Goal: Task Accomplishment & Management: Use online tool/utility

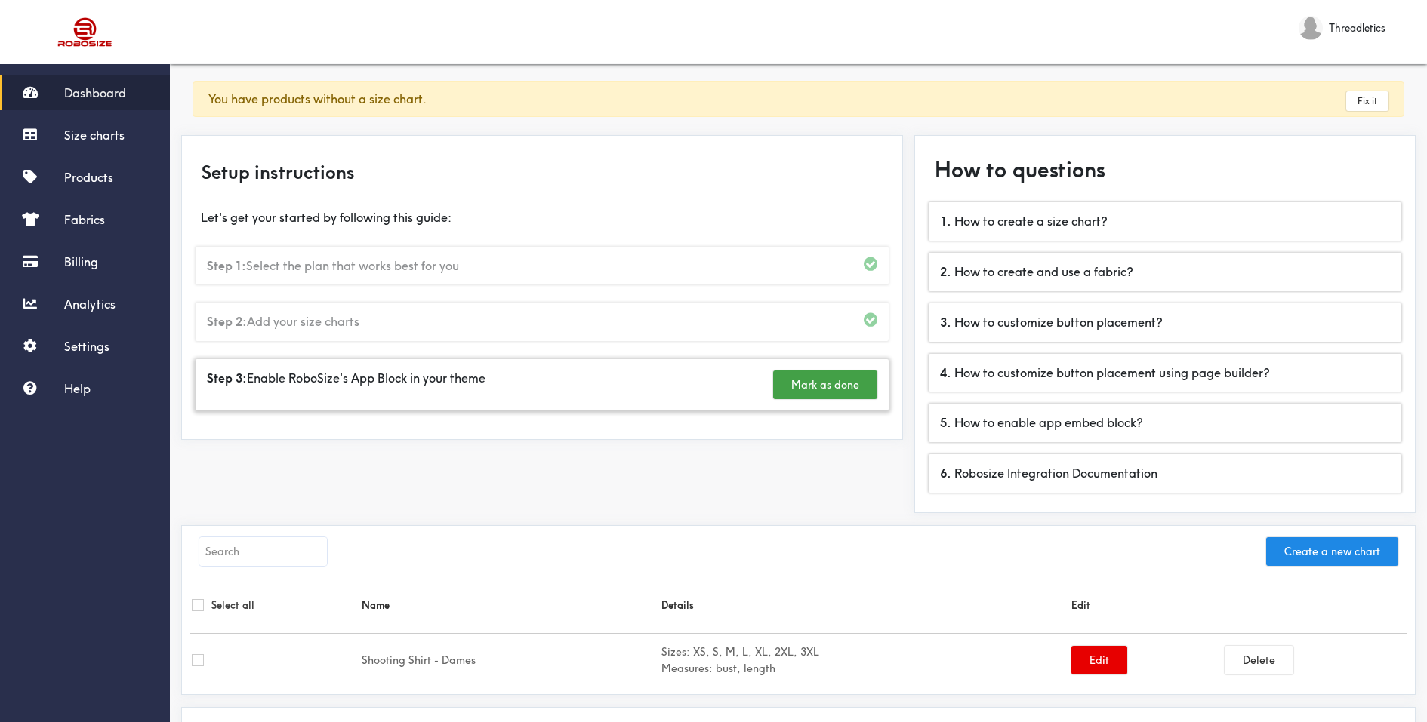
click at [661, 391] on div "Step 3: Enable RoboSize's App Block in your theme Mark as done" at bounding box center [542, 384] width 693 height 51
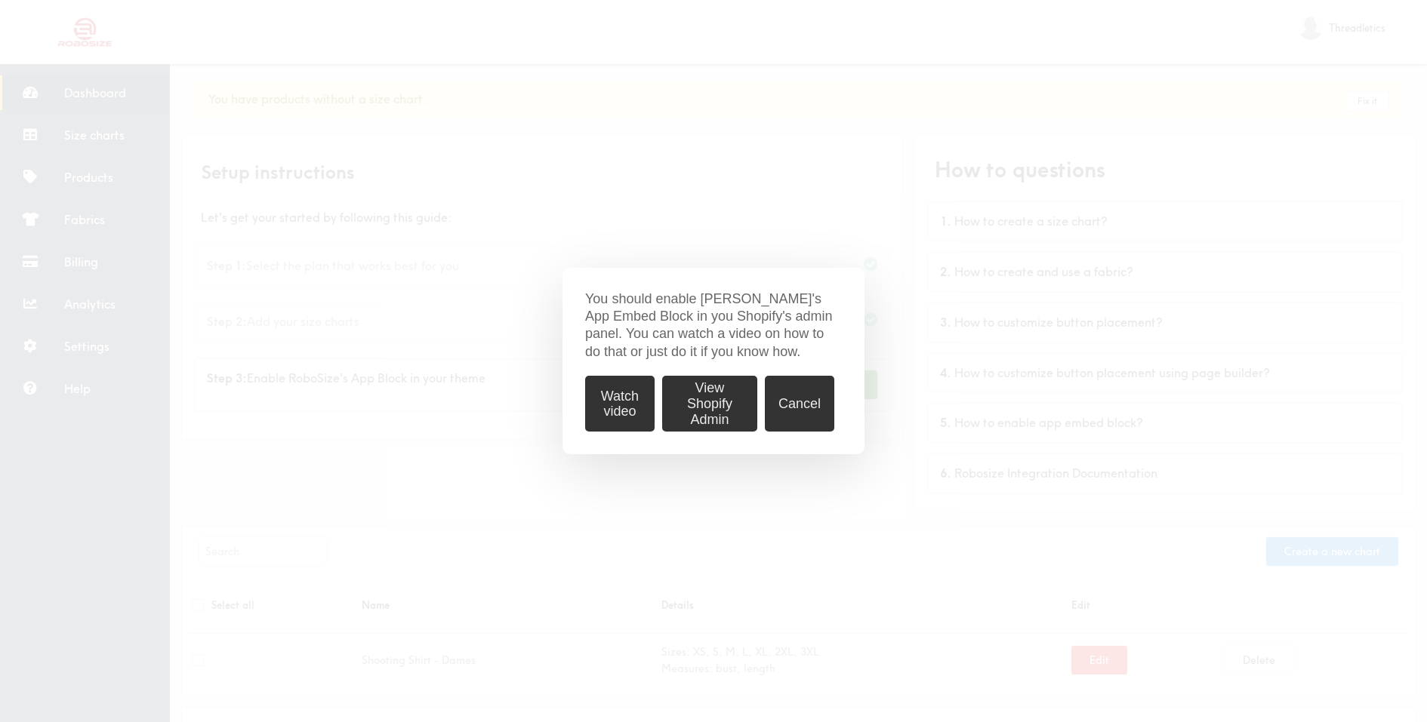
click at [612, 399] on button "Watch video" at bounding box center [619, 404] width 69 height 56
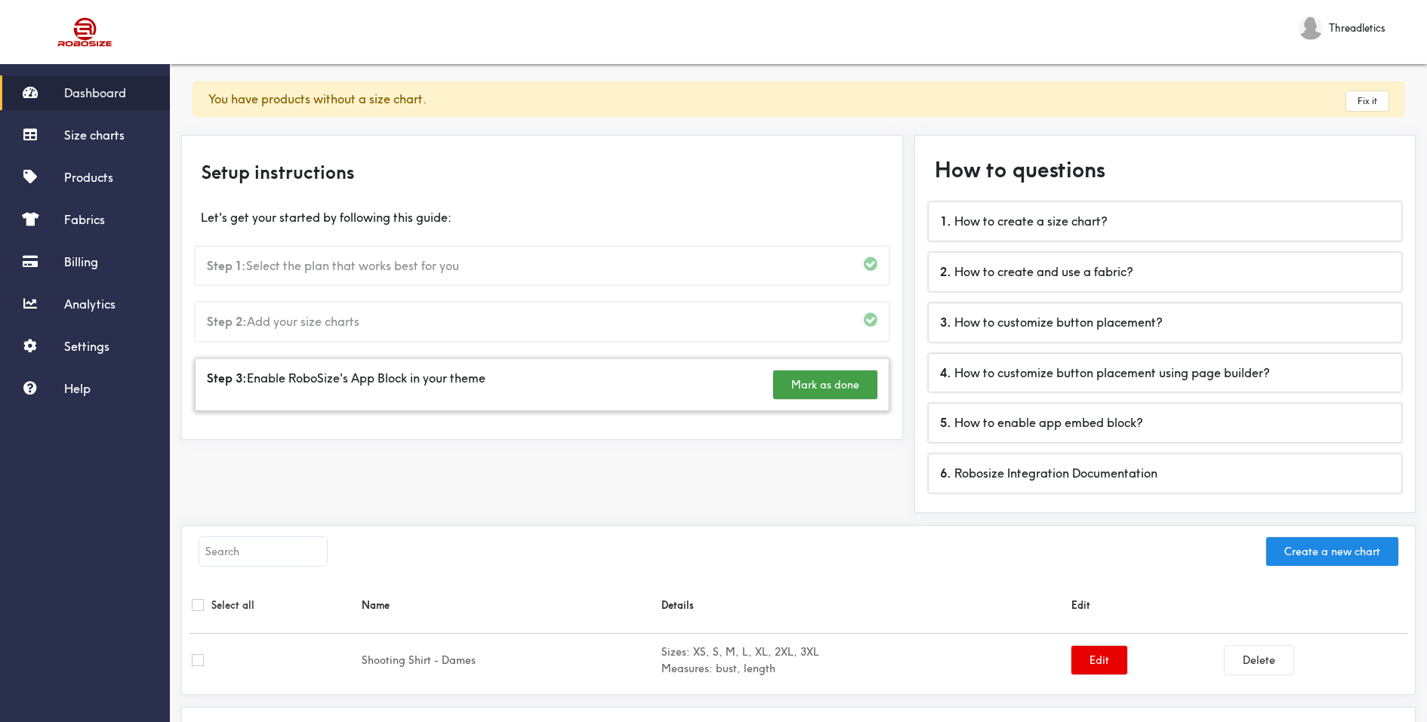
click at [620, 380] on div "Step 3: Enable RoboSize's App Block in your theme Mark as done" at bounding box center [542, 384] width 693 height 51
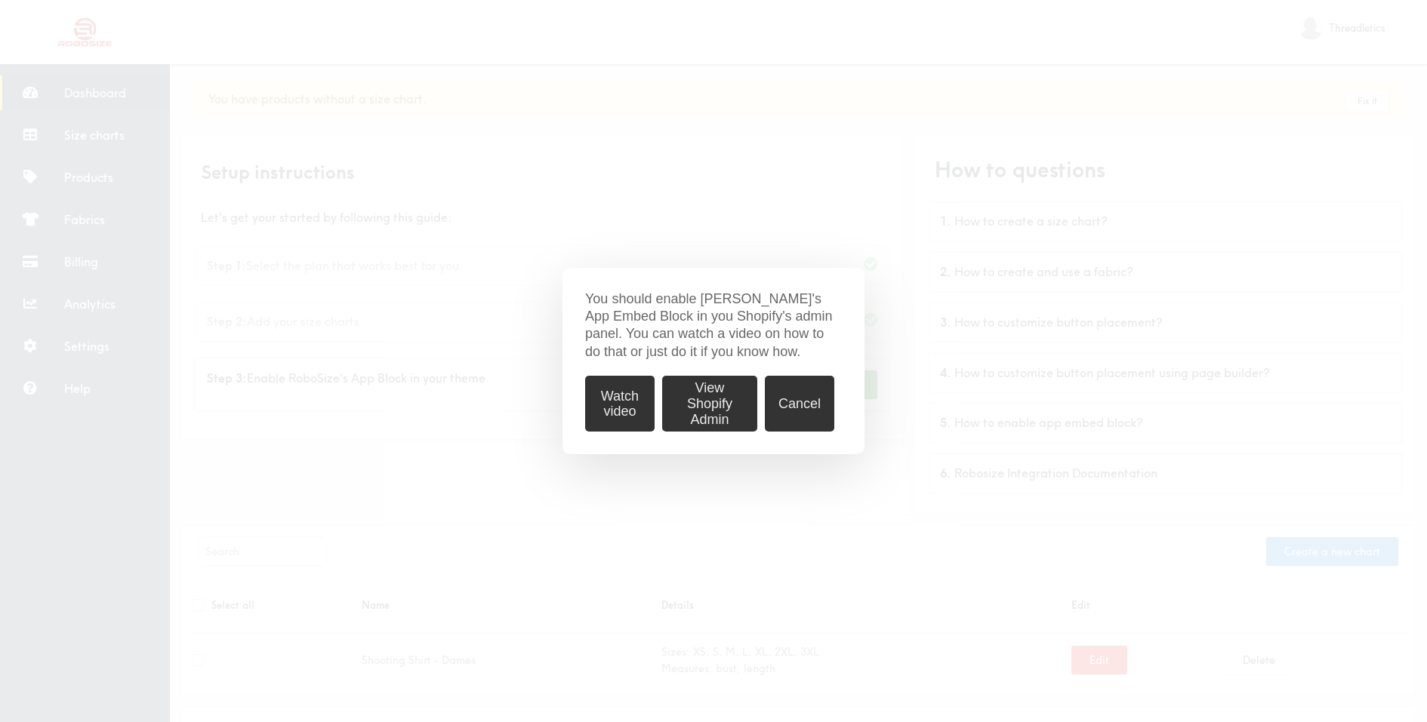
click at [466, 371] on div "You should enable [PERSON_NAME]'s App Embed Block in you Shopify's admin panel.…" at bounding box center [713, 361] width 1427 height 722
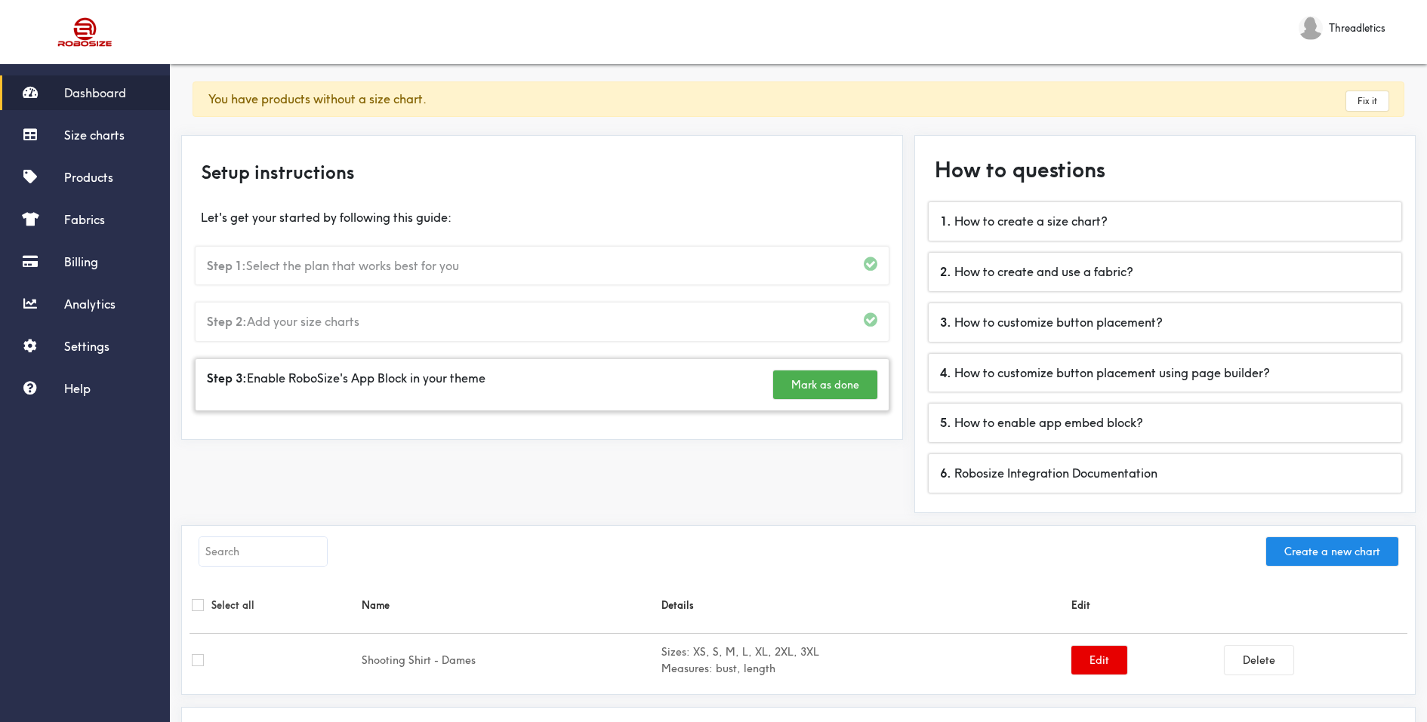
click at [793, 389] on button "Mark as done" at bounding box center [825, 385] width 104 height 29
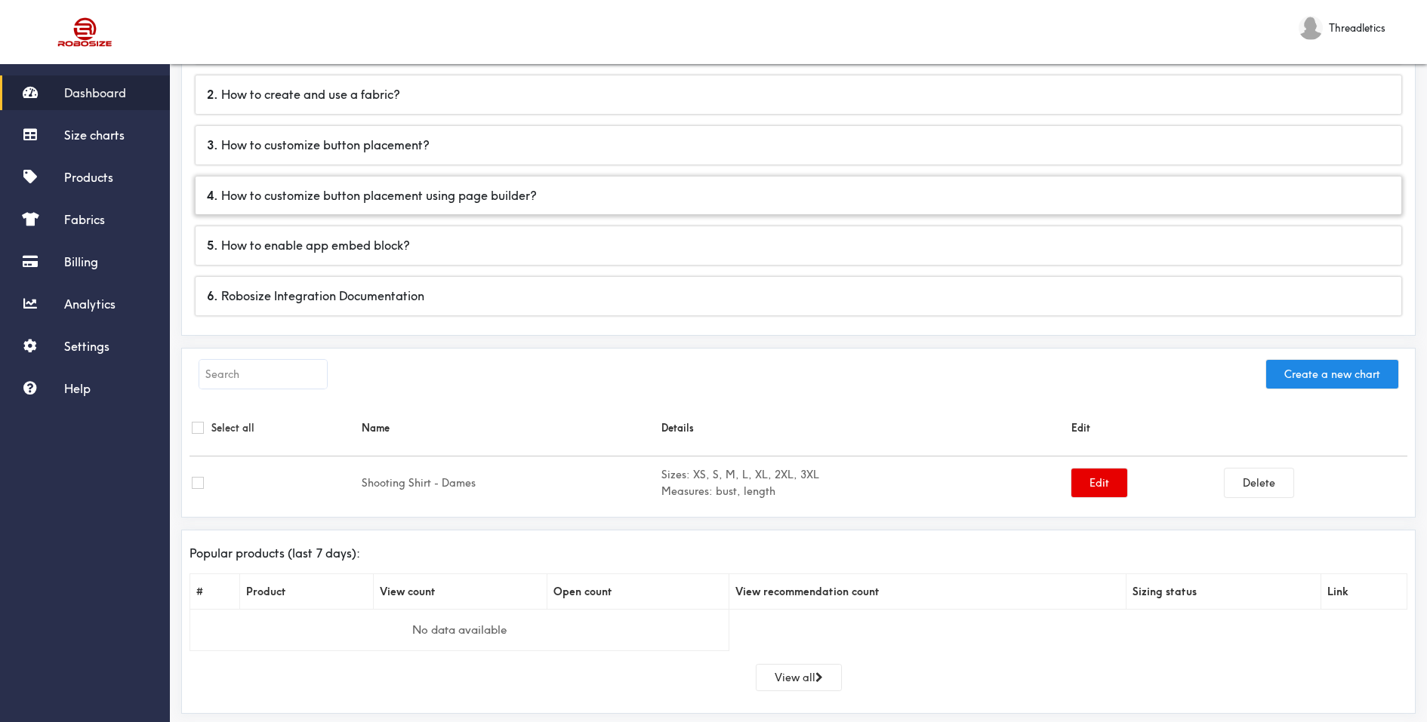
scroll to position [196, 0]
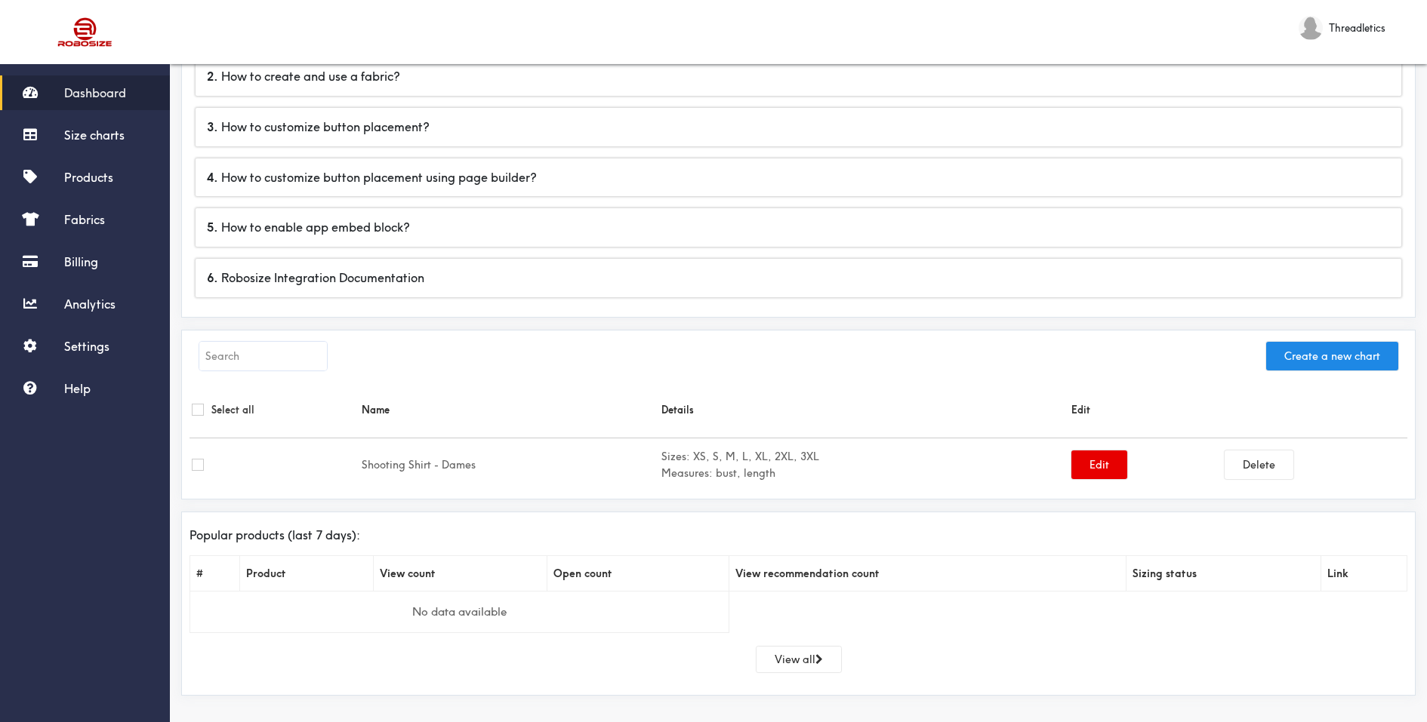
click at [199, 466] on input "checkbox" at bounding box center [198, 465] width 12 height 12
checkbox input "true"
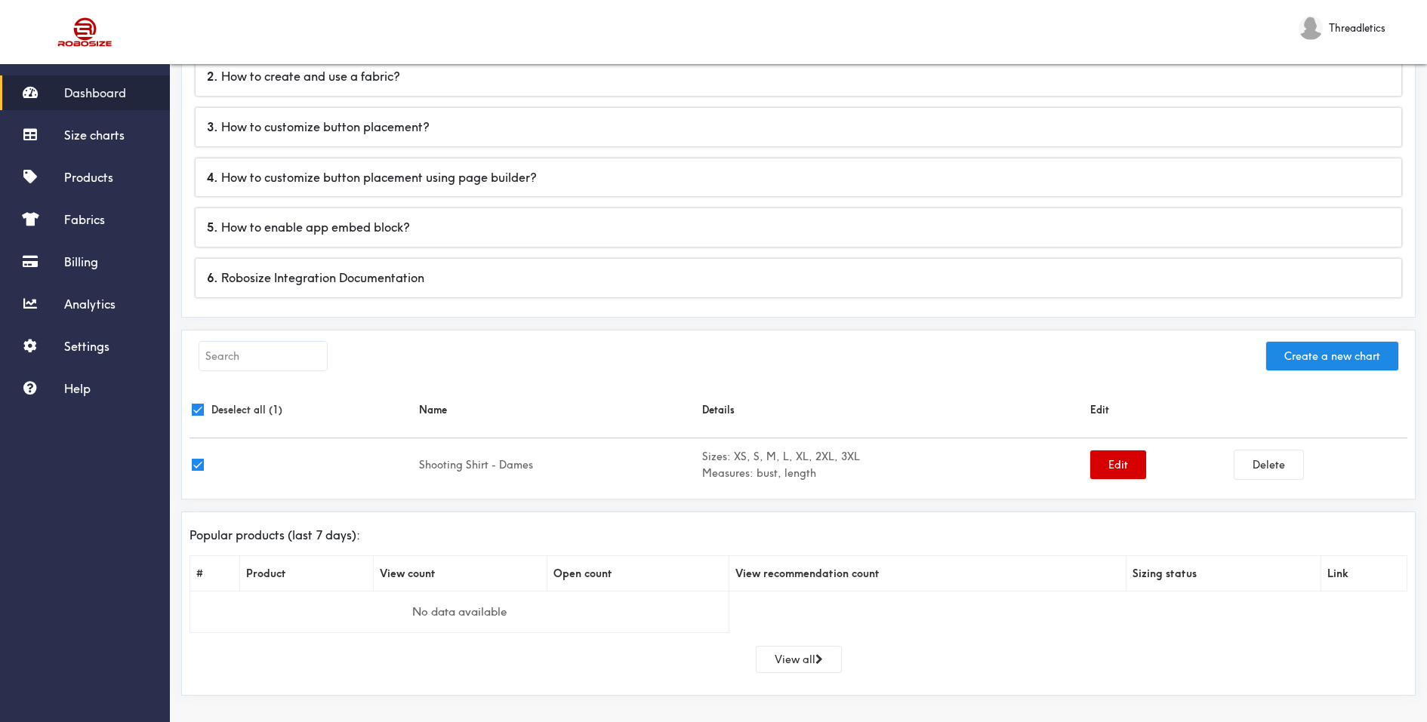
click at [1122, 467] on button "Edit" at bounding box center [1118, 465] width 56 height 29
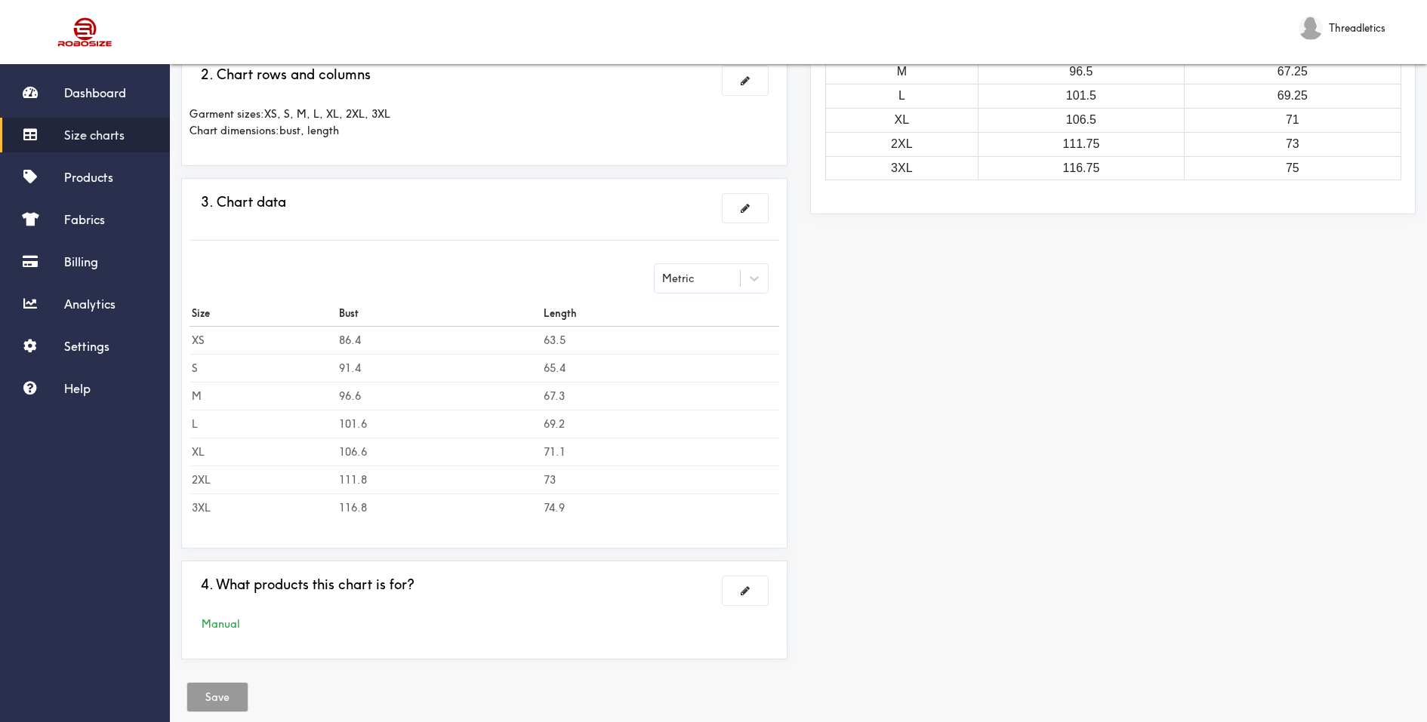
scroll to position [316, 0]
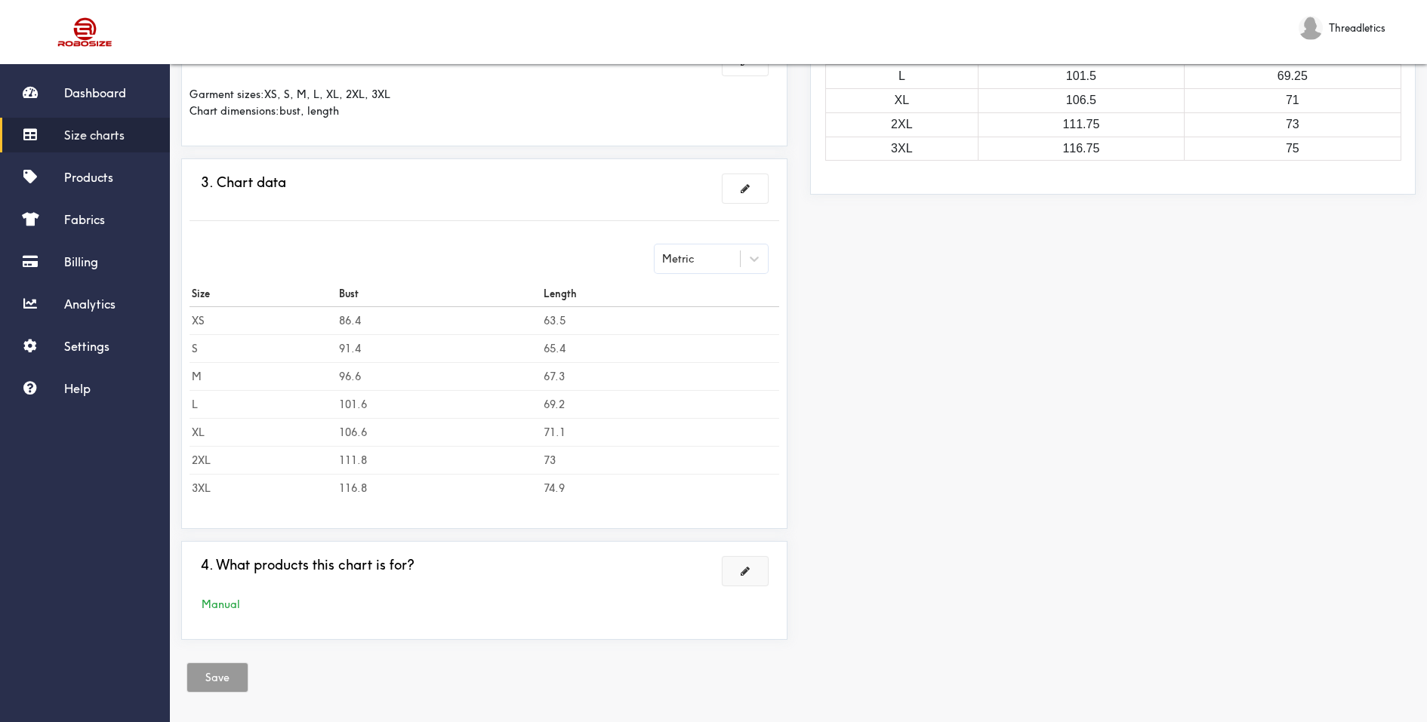
click at [744, 572] on button at bounding box center [744, 571] width 45 height 29
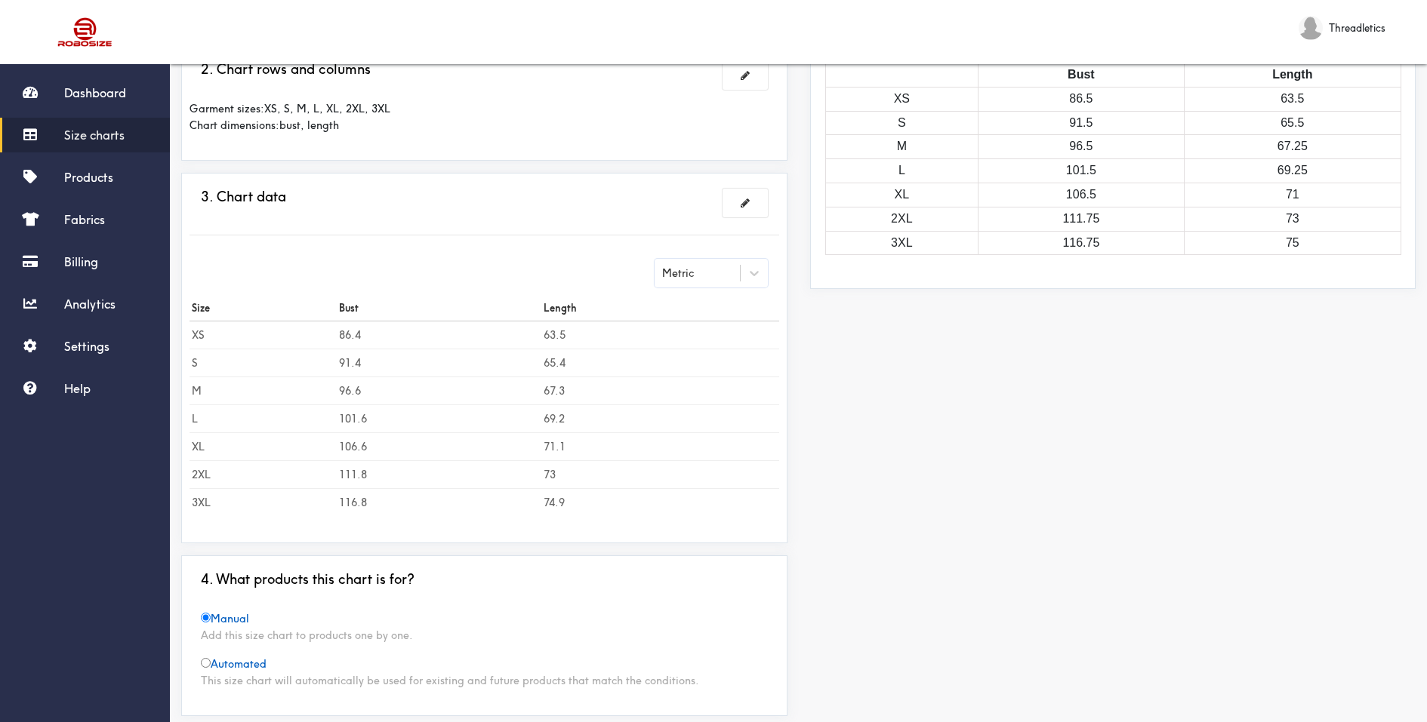
scroll to position [214, 0]
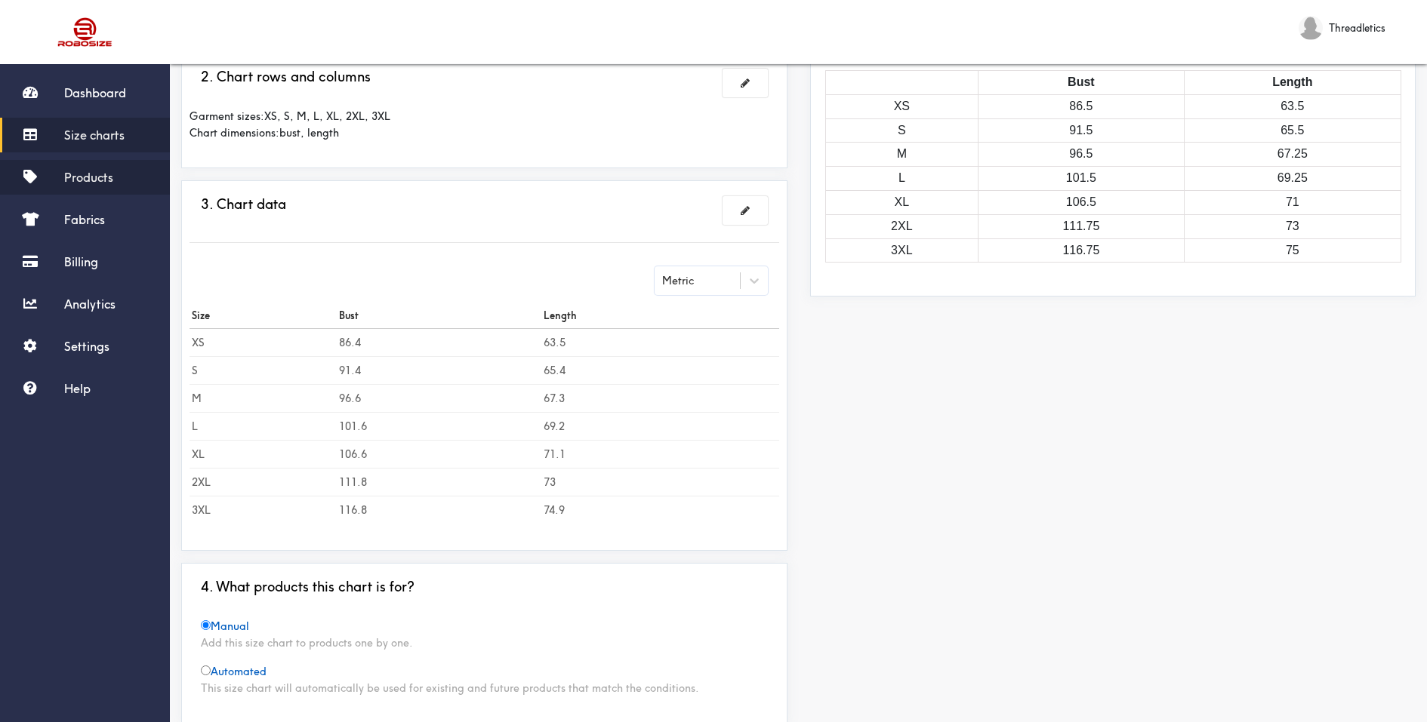
click at [117, 177] on link "Products" at bounding box center [85, 177] width 170 height 35
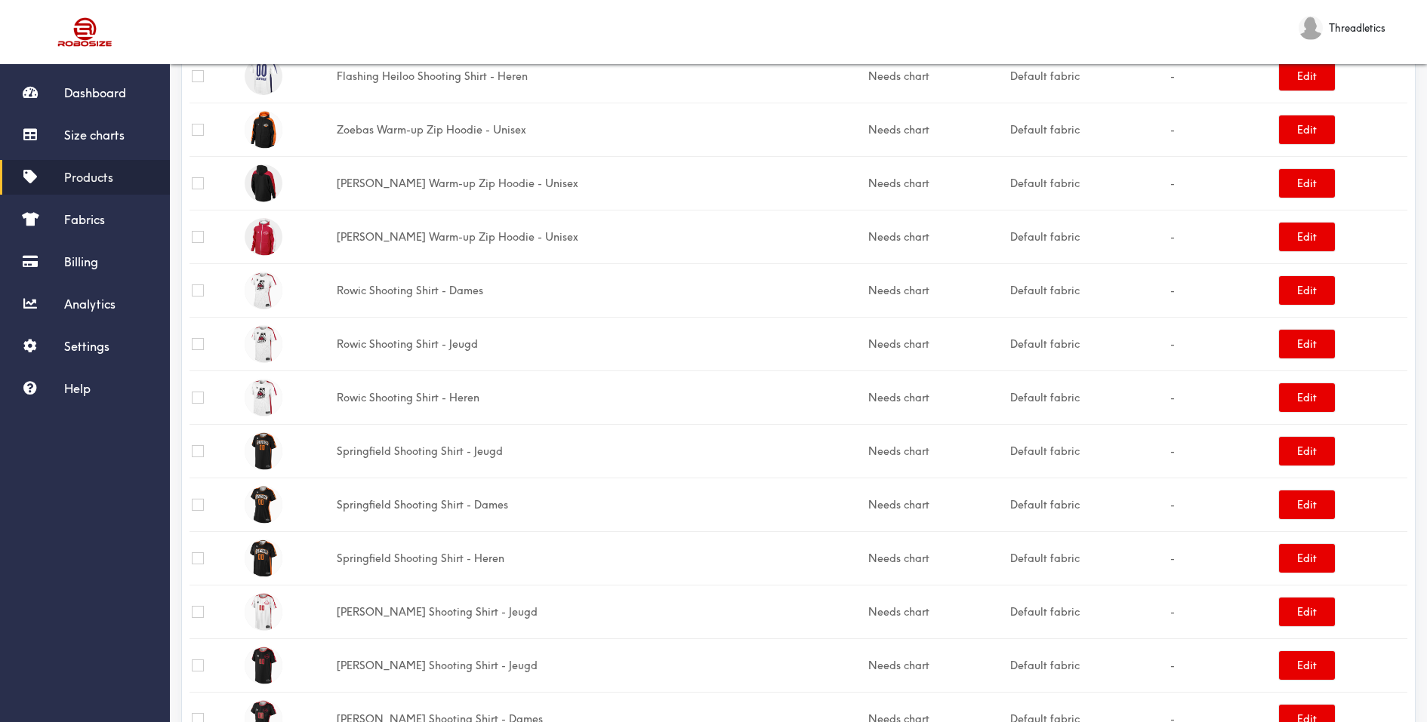
scroll to position [1100, 0]
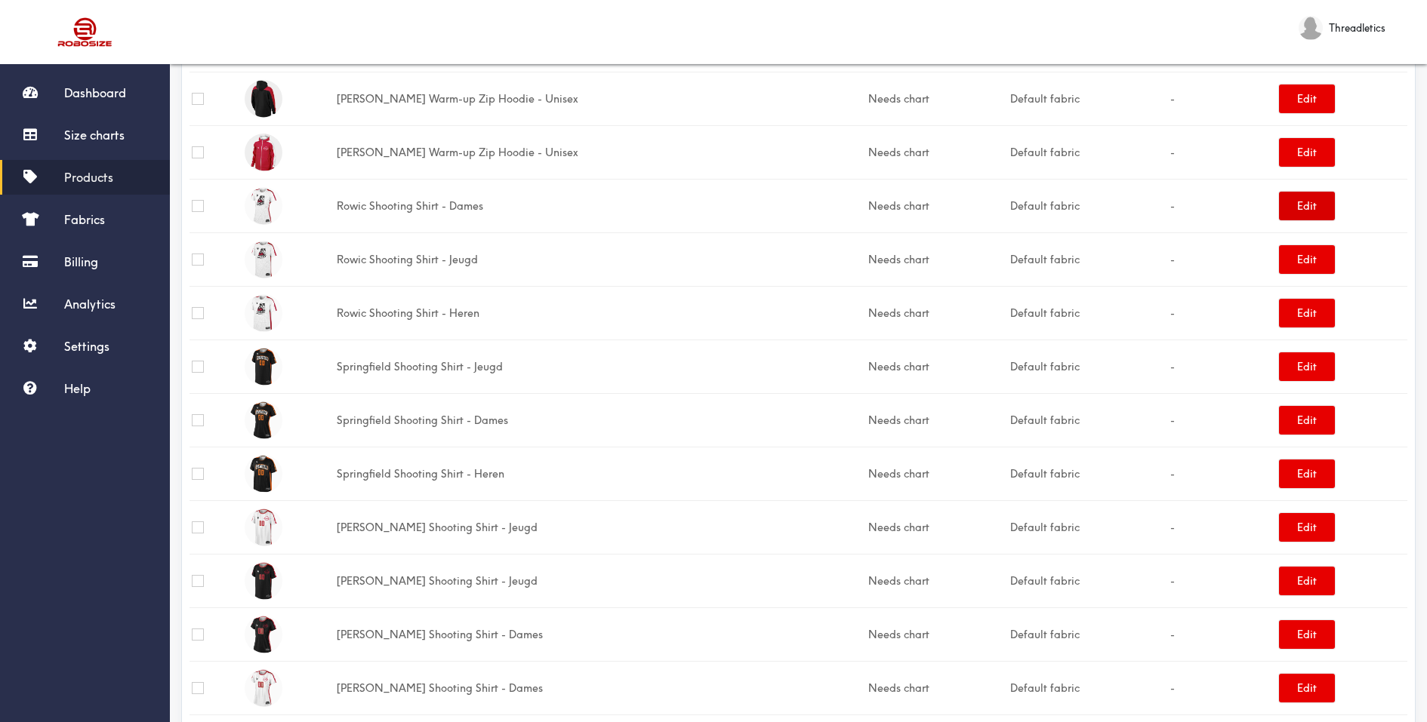
click at [1301, 196] on button "Edit" at bounding box center [1307, 206] width 56 height 29
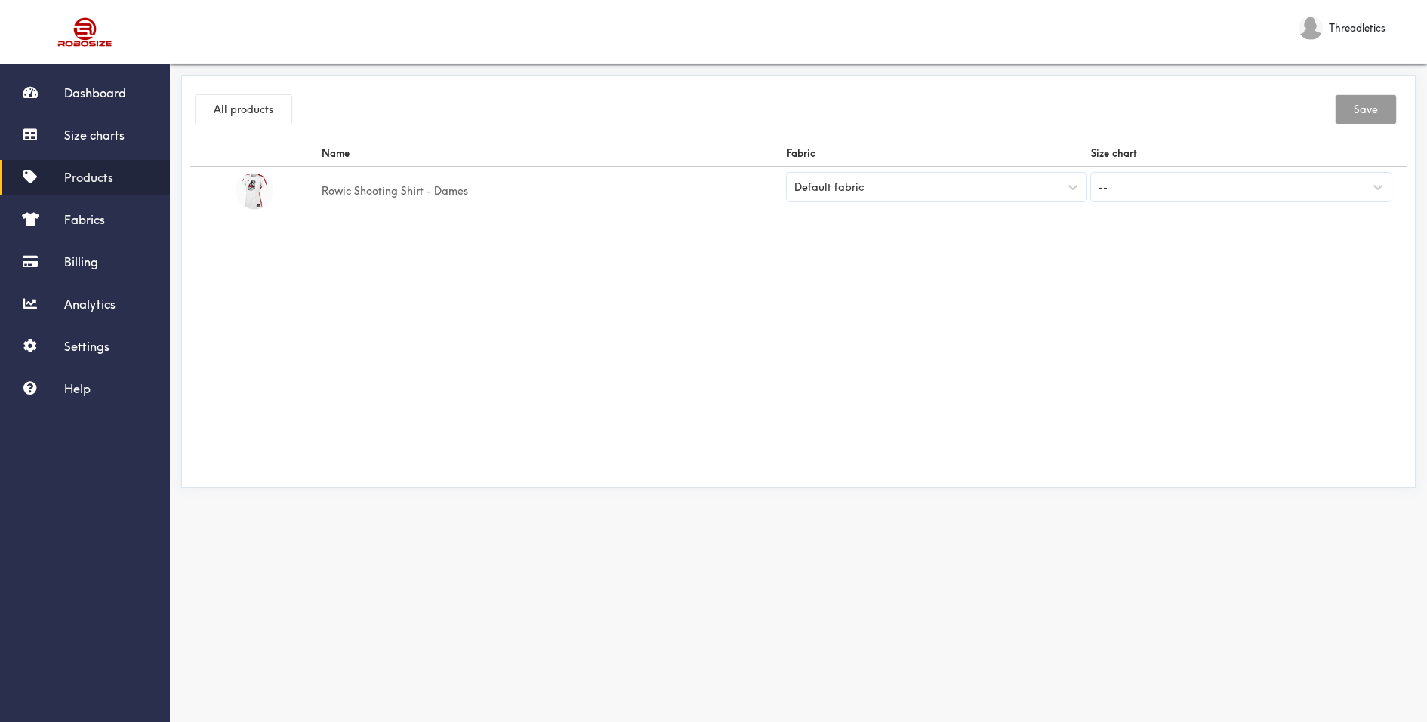
click at [1143, 186] on div "--" at bounding box center [1227, 187] width 272 height 26
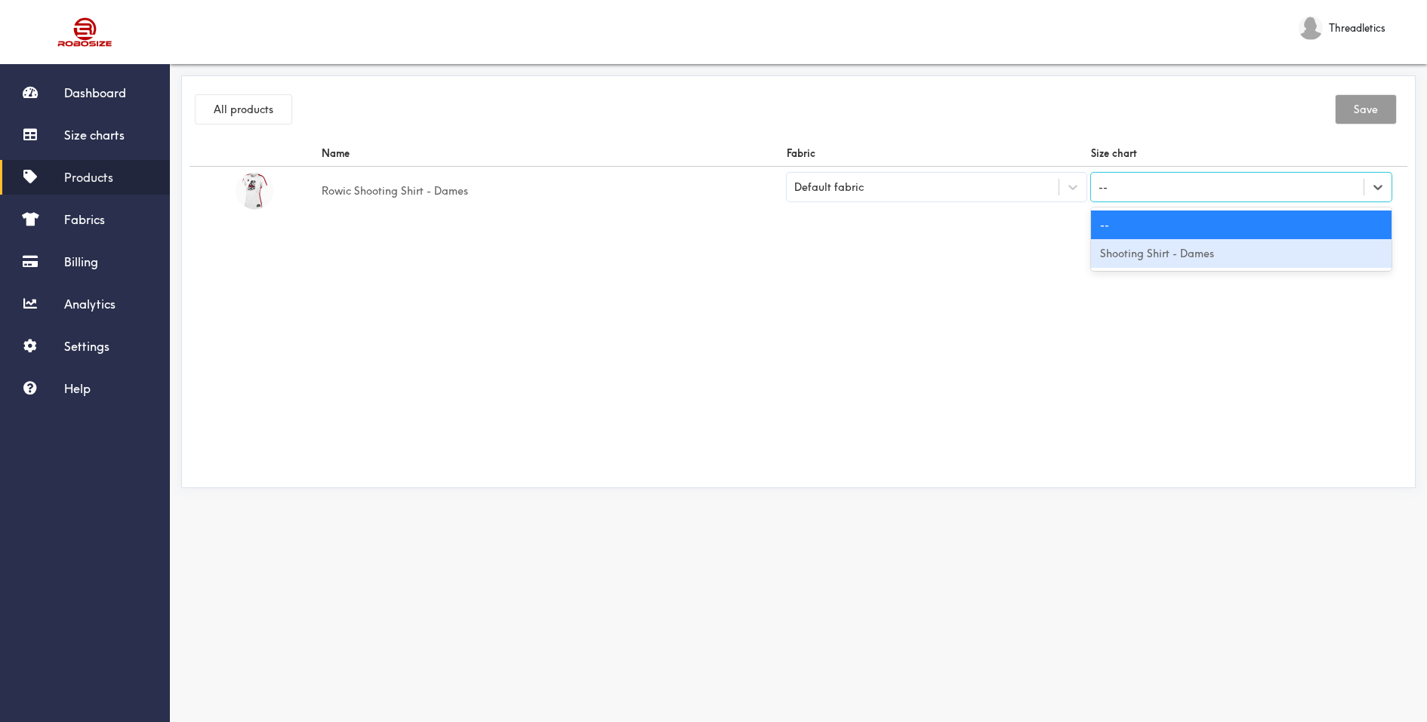
click at [1171, 254] on div "Shooting Shirt - Dames" at bounding box center [1241, 253] width 300 height 29
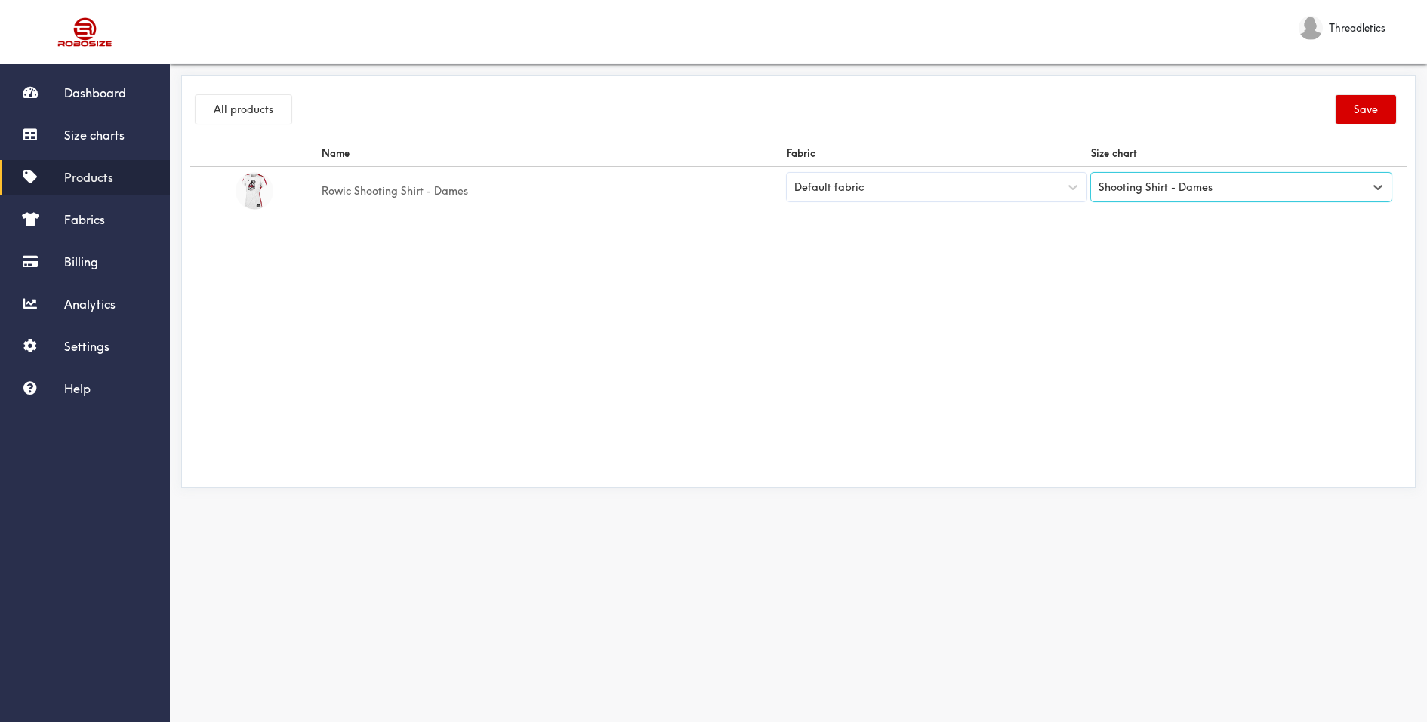
click at [1373, 106] on button "Save" at bounding box center [1365, 109] width 60 height 29
click at [1068, 186] on icon at bounding box center [1072, 187] width 15 height 15
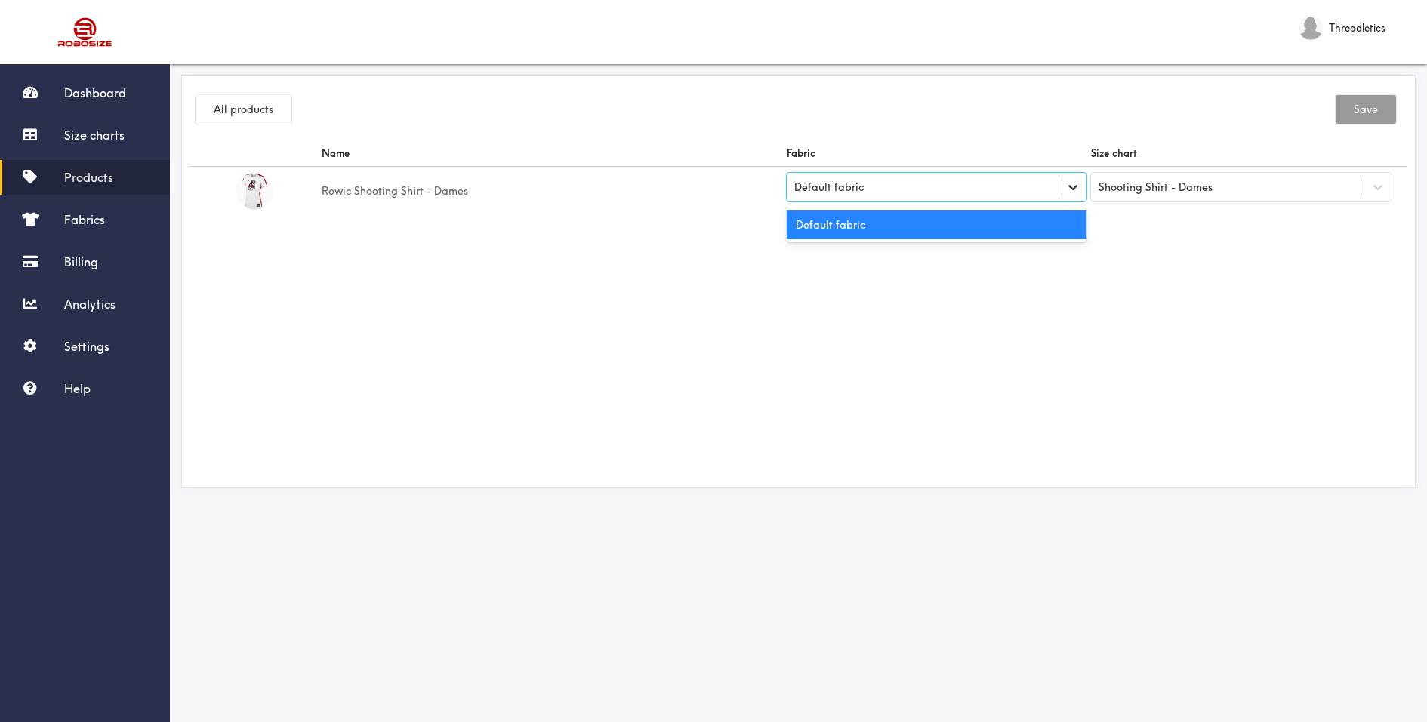
click at [1067, 186] on icon at bounding box center [1072, 187] width 15 height 15
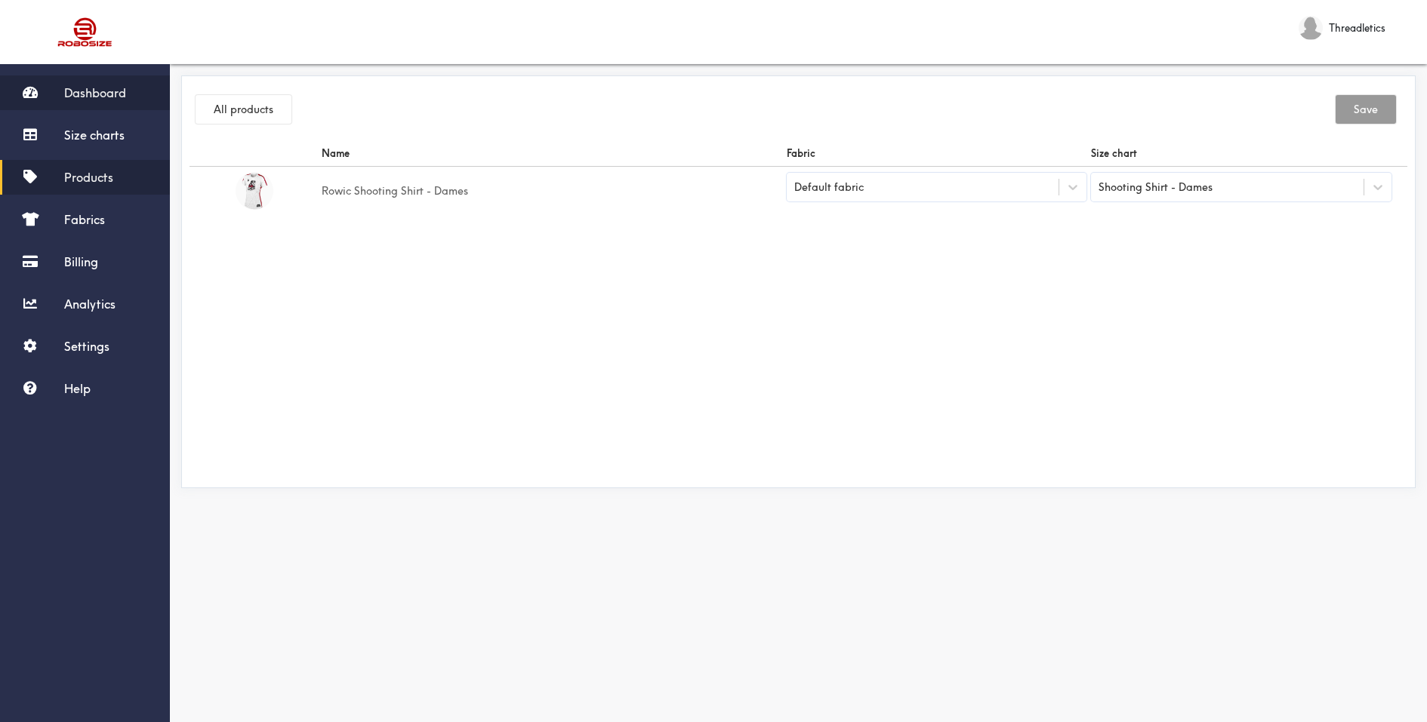
click at [104, 95] on span "Dashboard" at bounding box center [95, 92] width 62 height 15
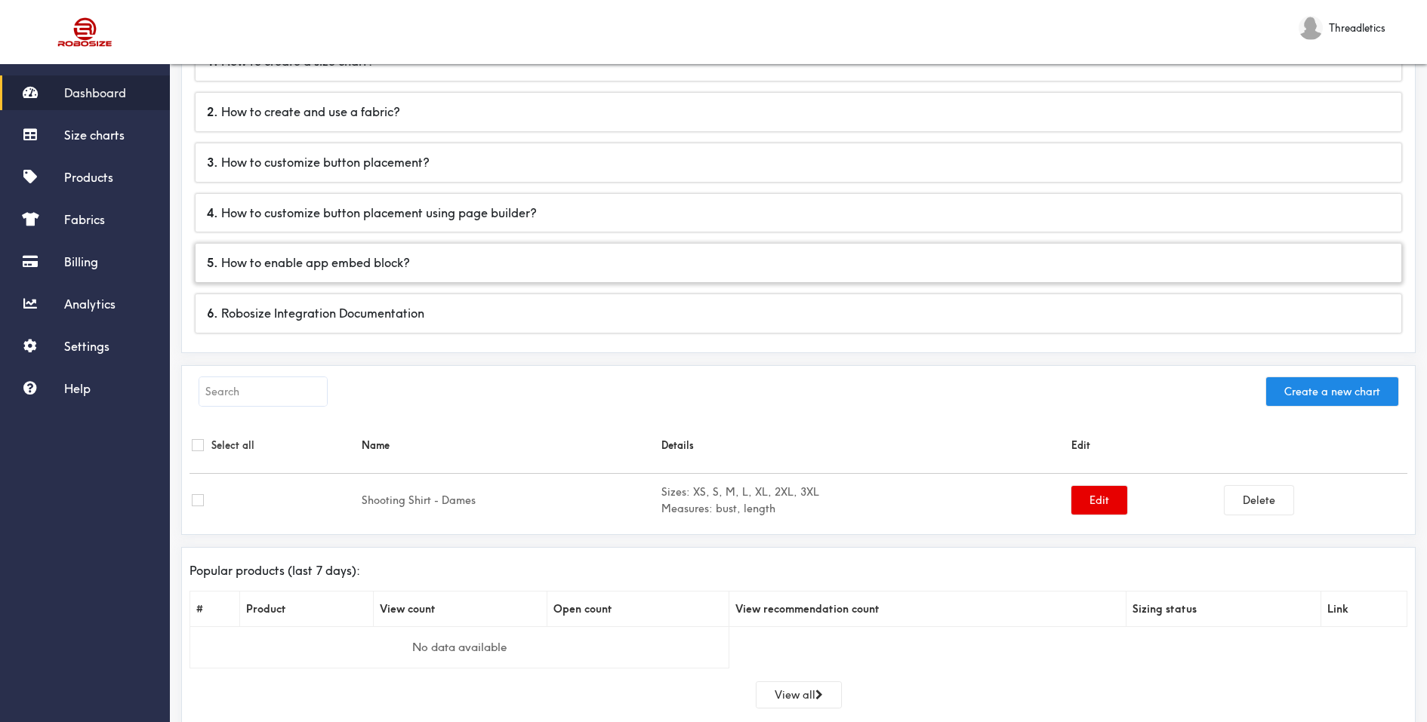
scroll to position [168, 0]
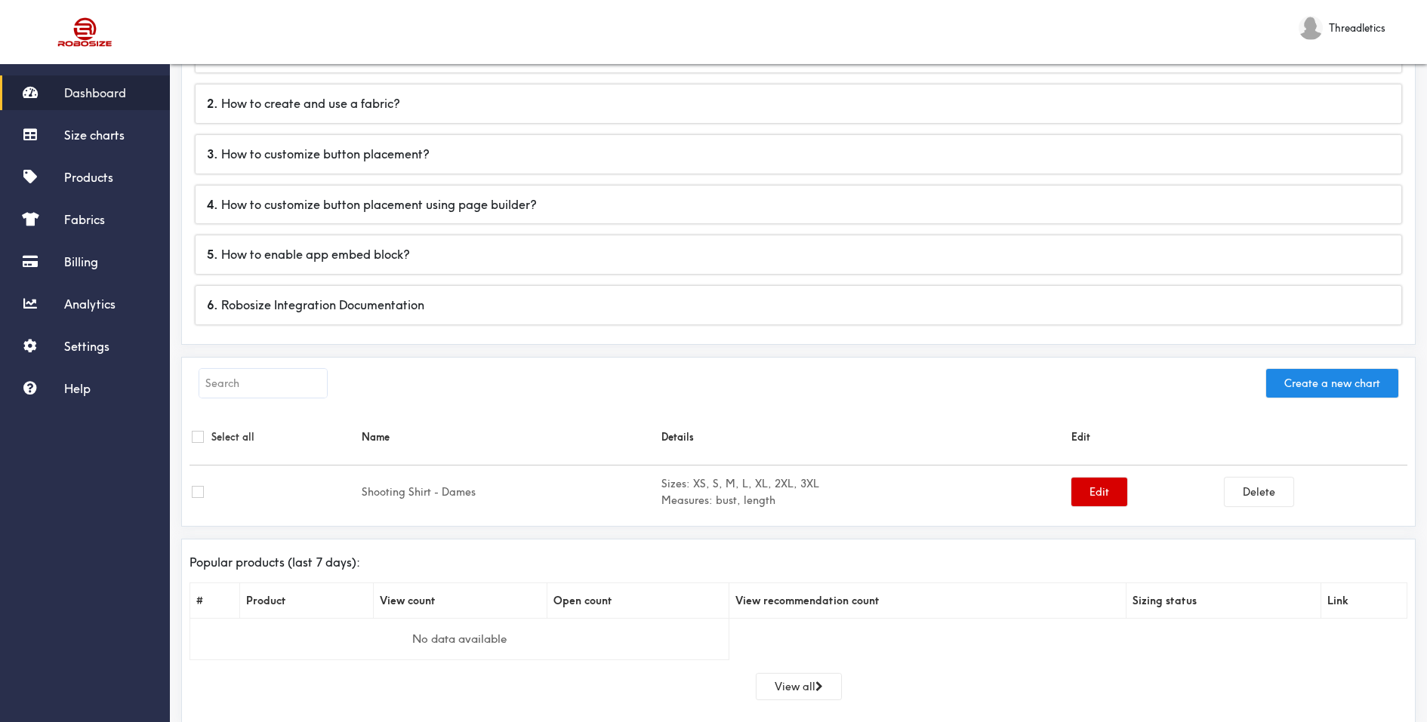
click at [1090, 491] on button "Edit" at bounding box center [1099, 492] width 56 height 29
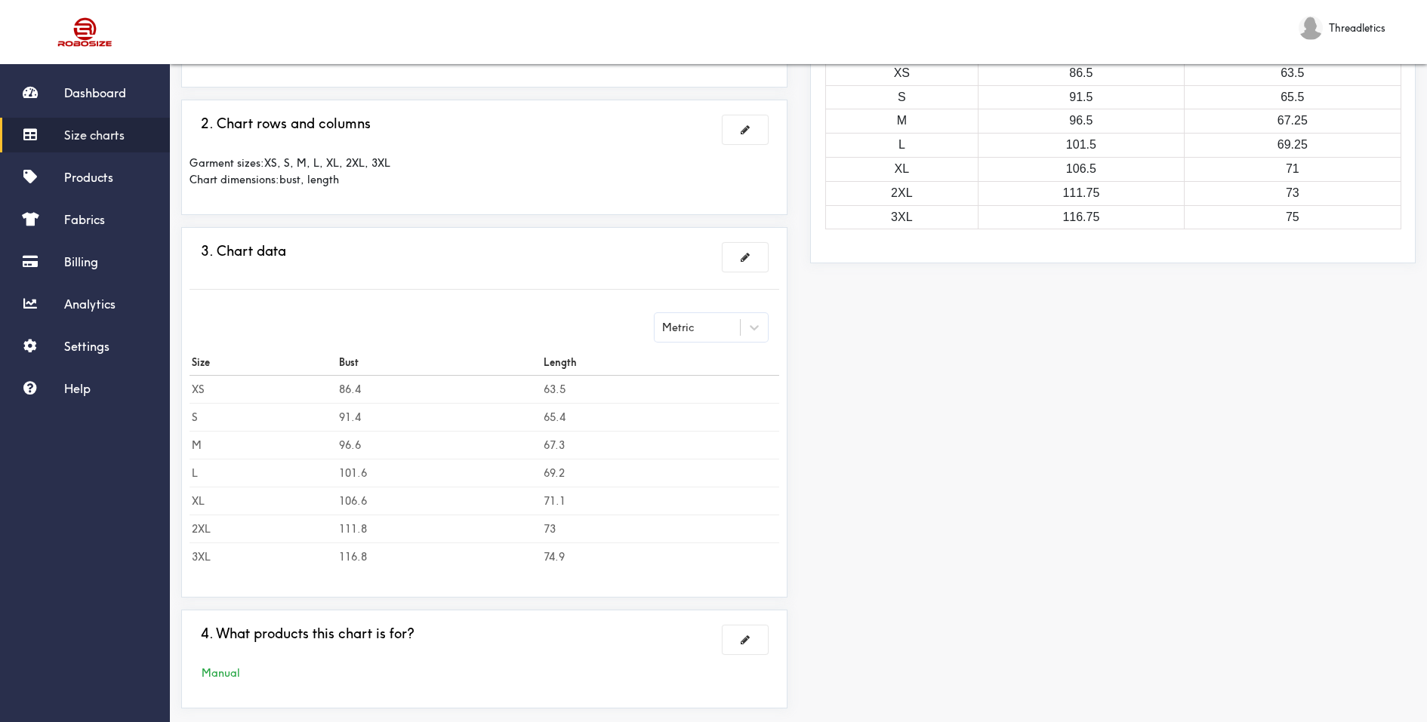
scroll to position [316, 0]
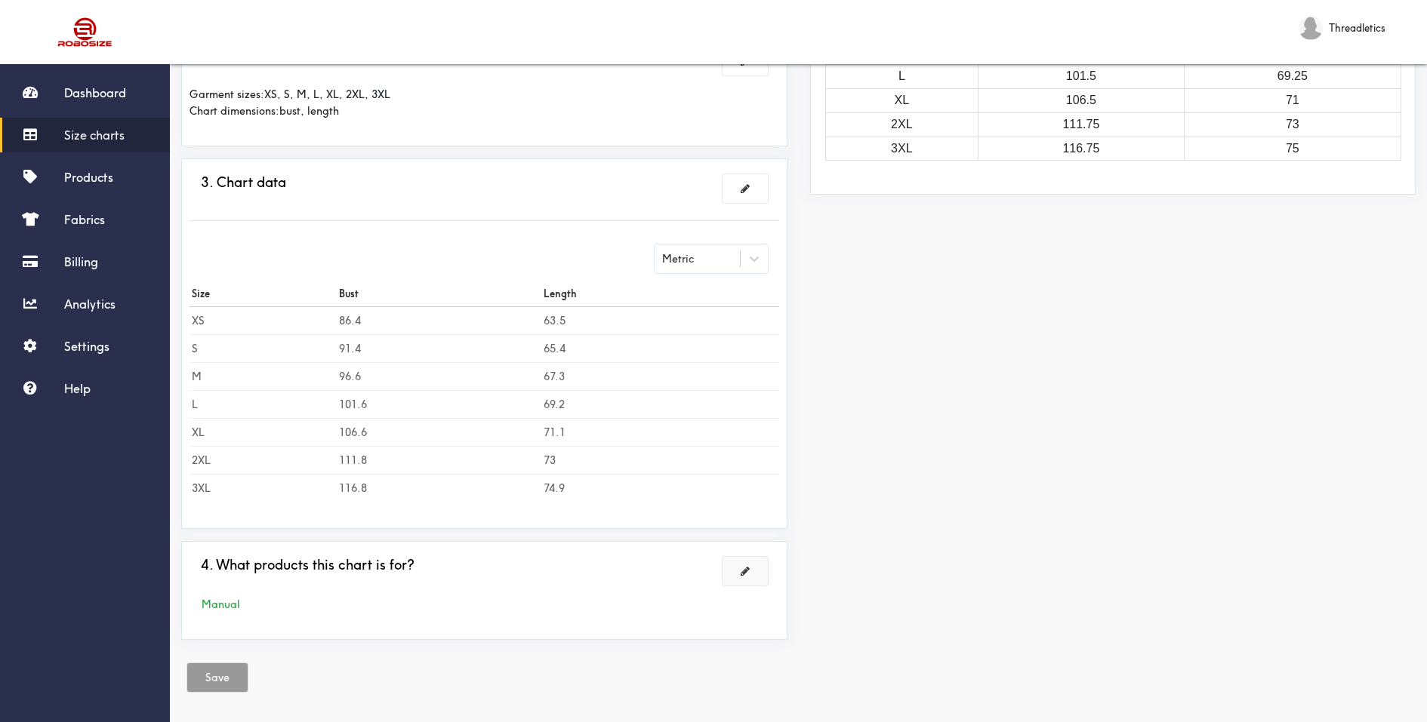
click at [753, 567] on button at bounding box center [744, 571] width 45 height 29
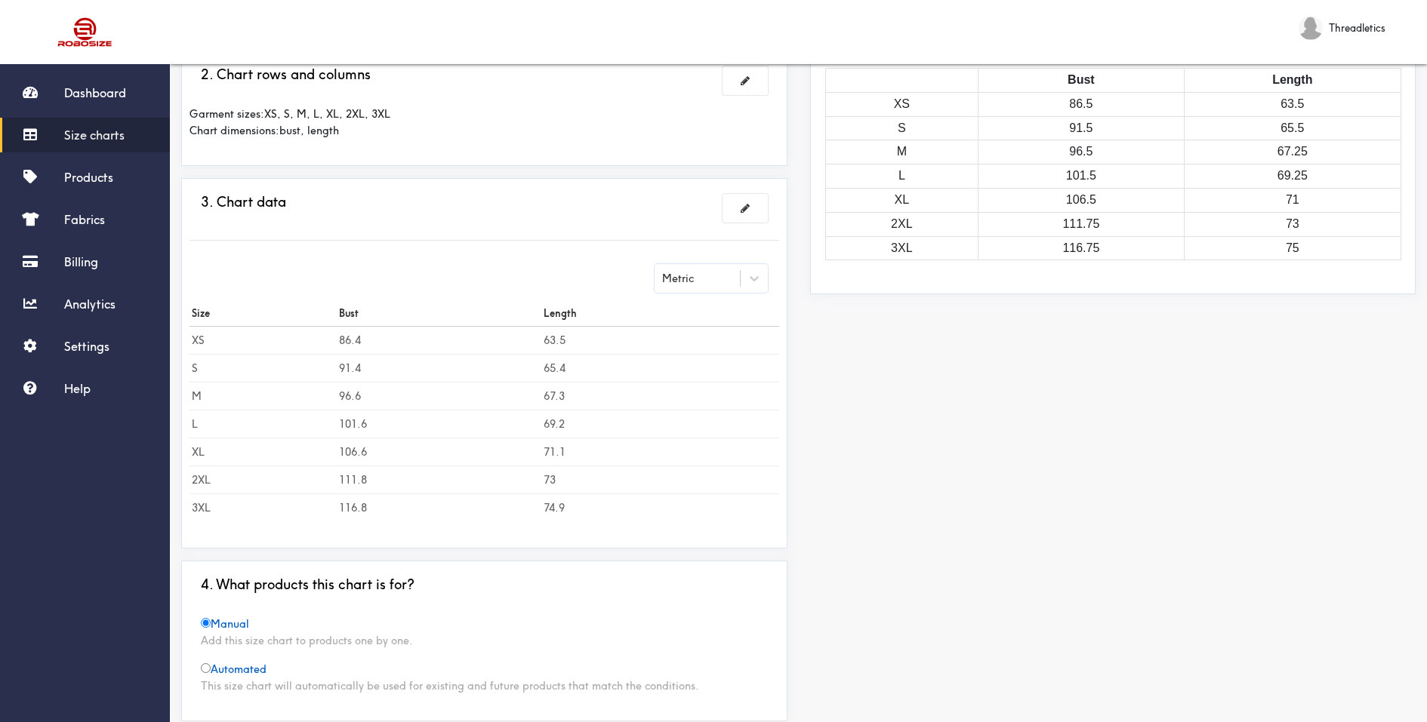
scroll to position [0, 0]
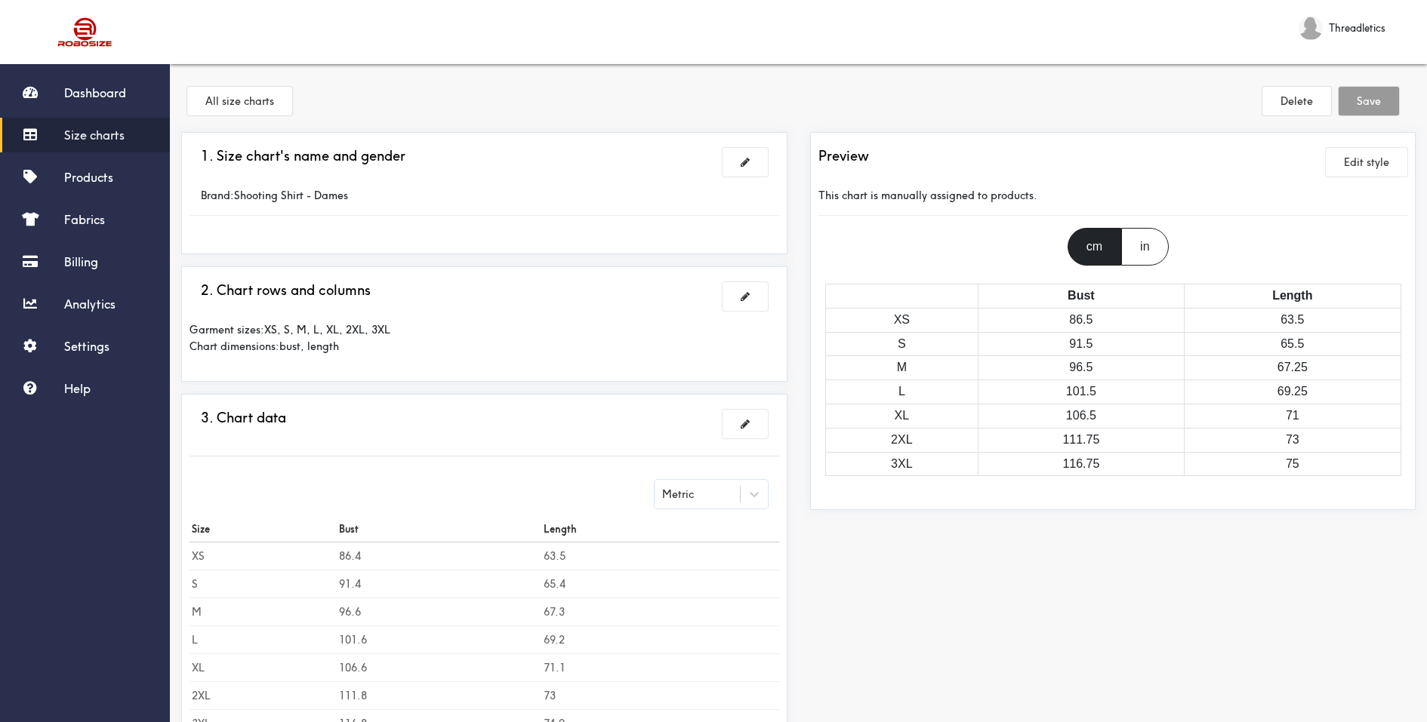
click at [113, 135] on span "Size charts" at bounding box center [94, 135] width 60 height 15
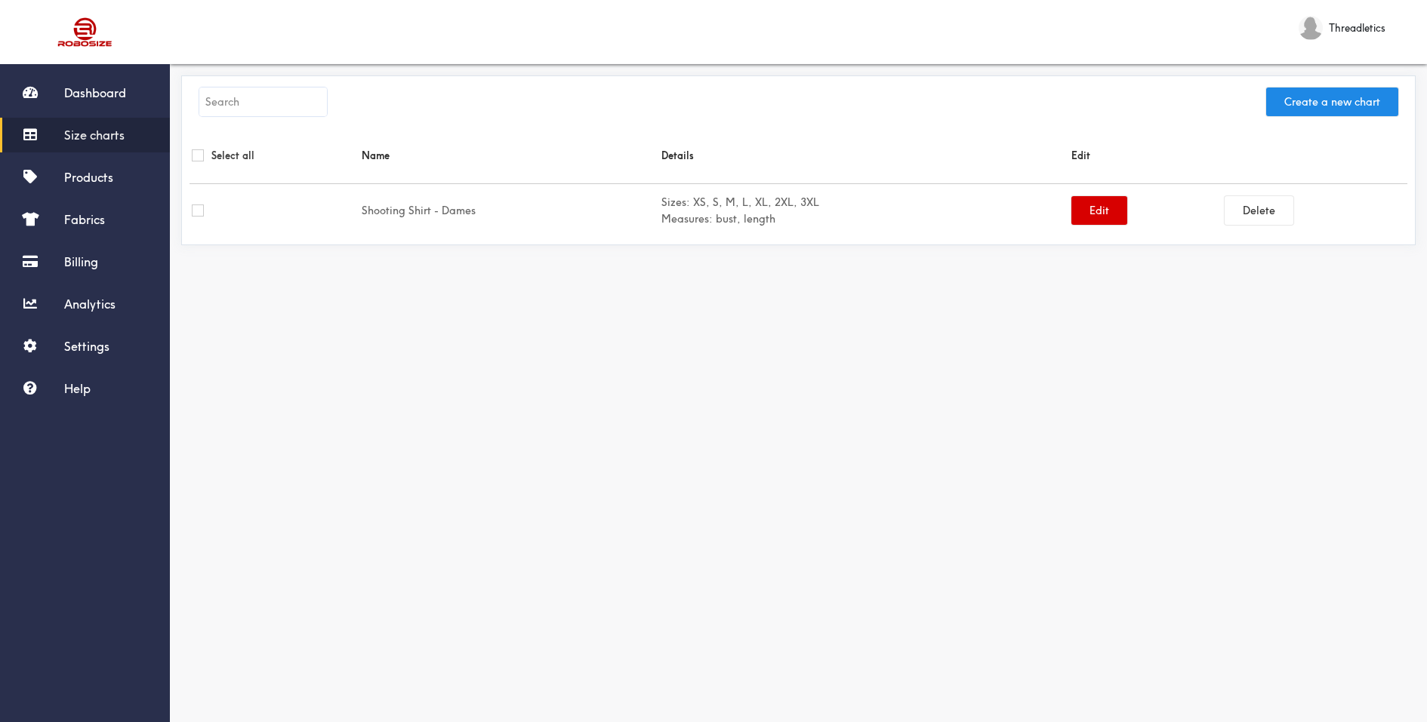
click at [1090, 209] on button "Edit" at bounding box center [1099, 210] width 56 height 29
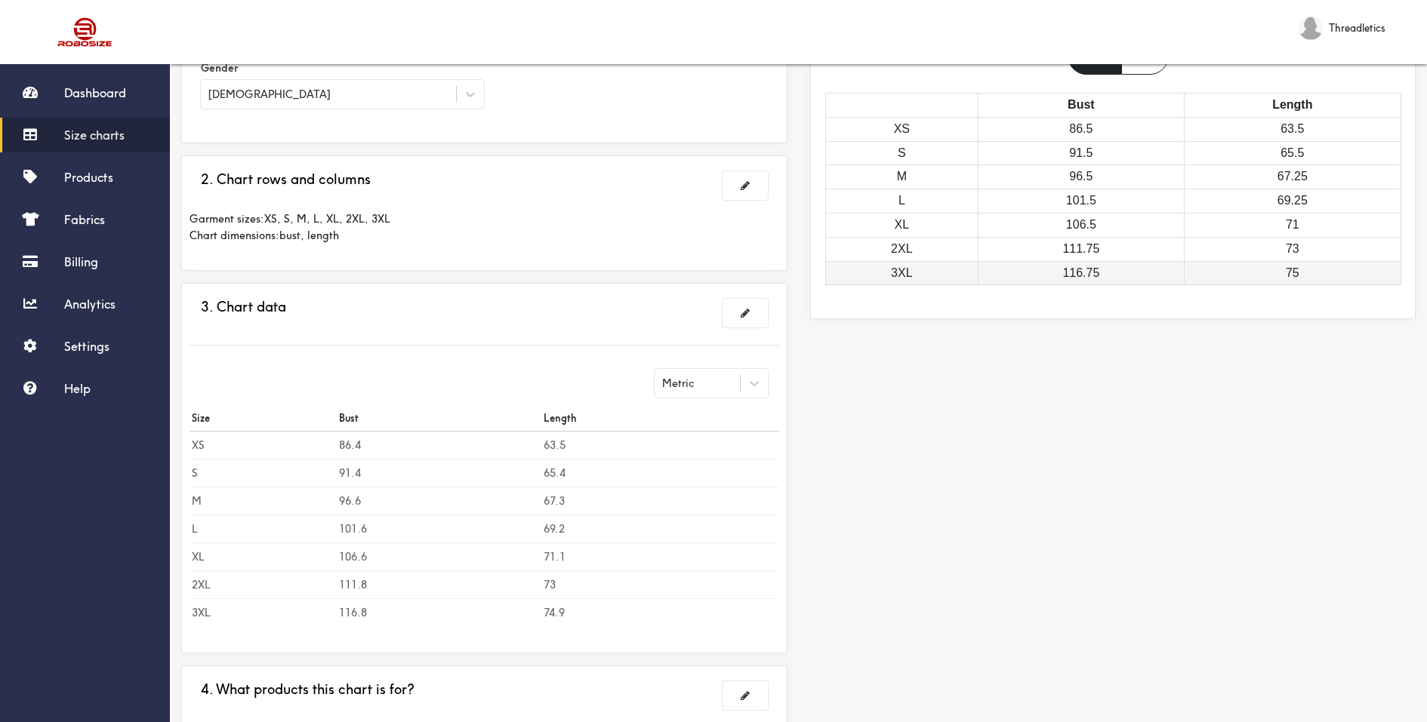
scroll to position [316, 0]
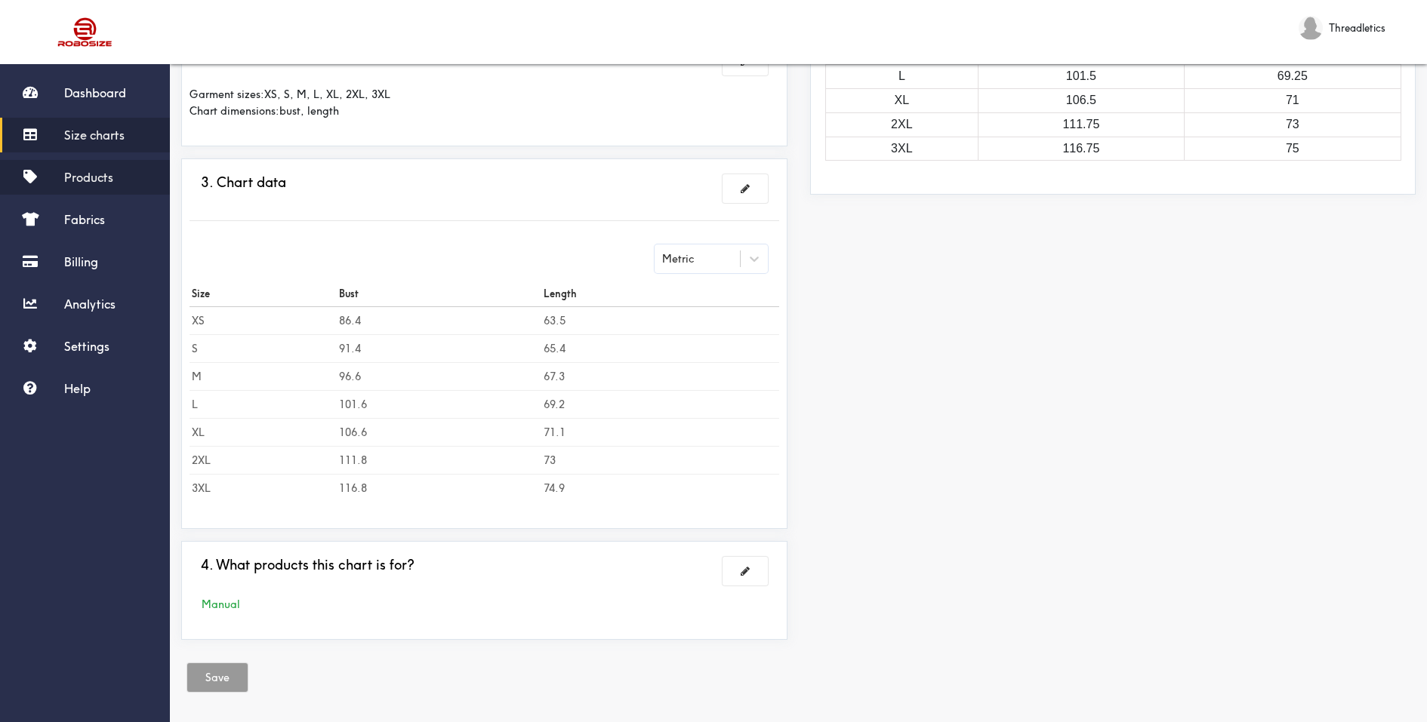
click at [96, 171] on span "Products" at bounding box center [88, 177] width 49 height 15
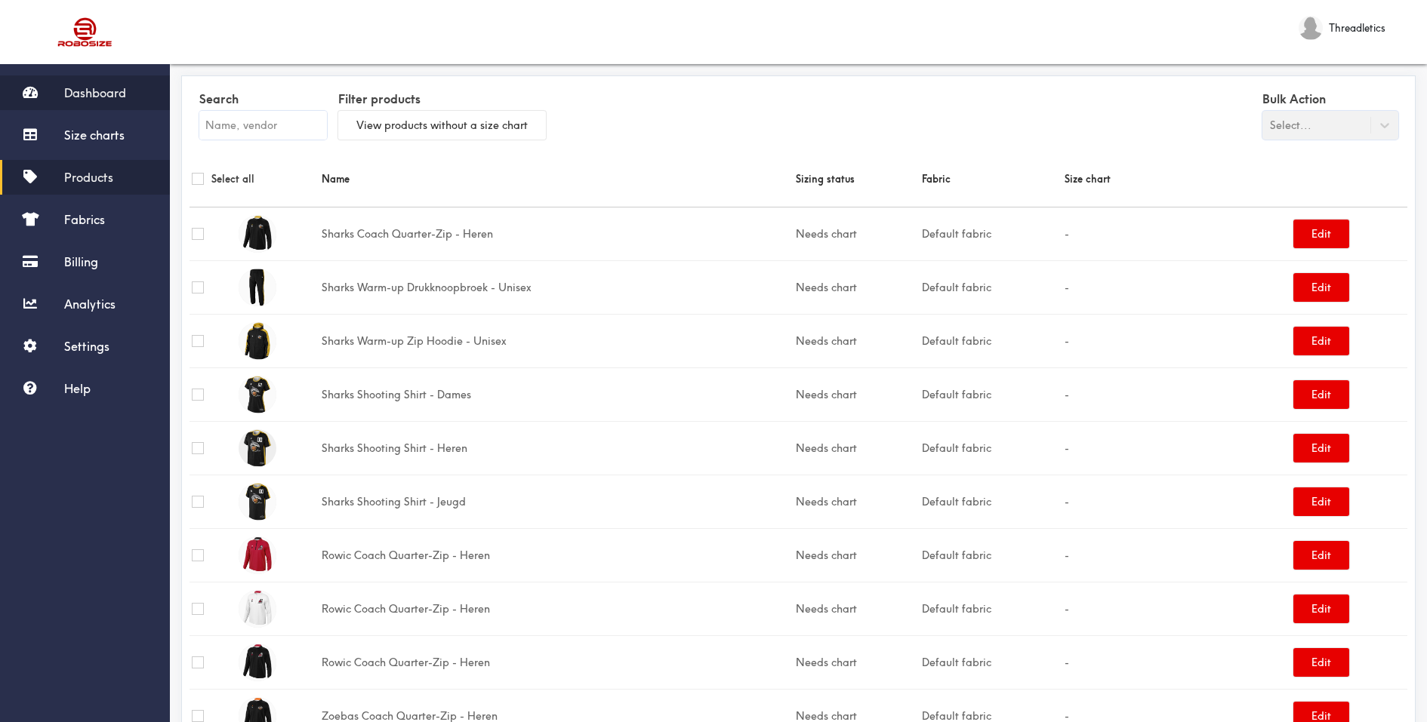
click at [103, 85] on span "Dashboard" at bounding box center [95, 92] width 62 height 15
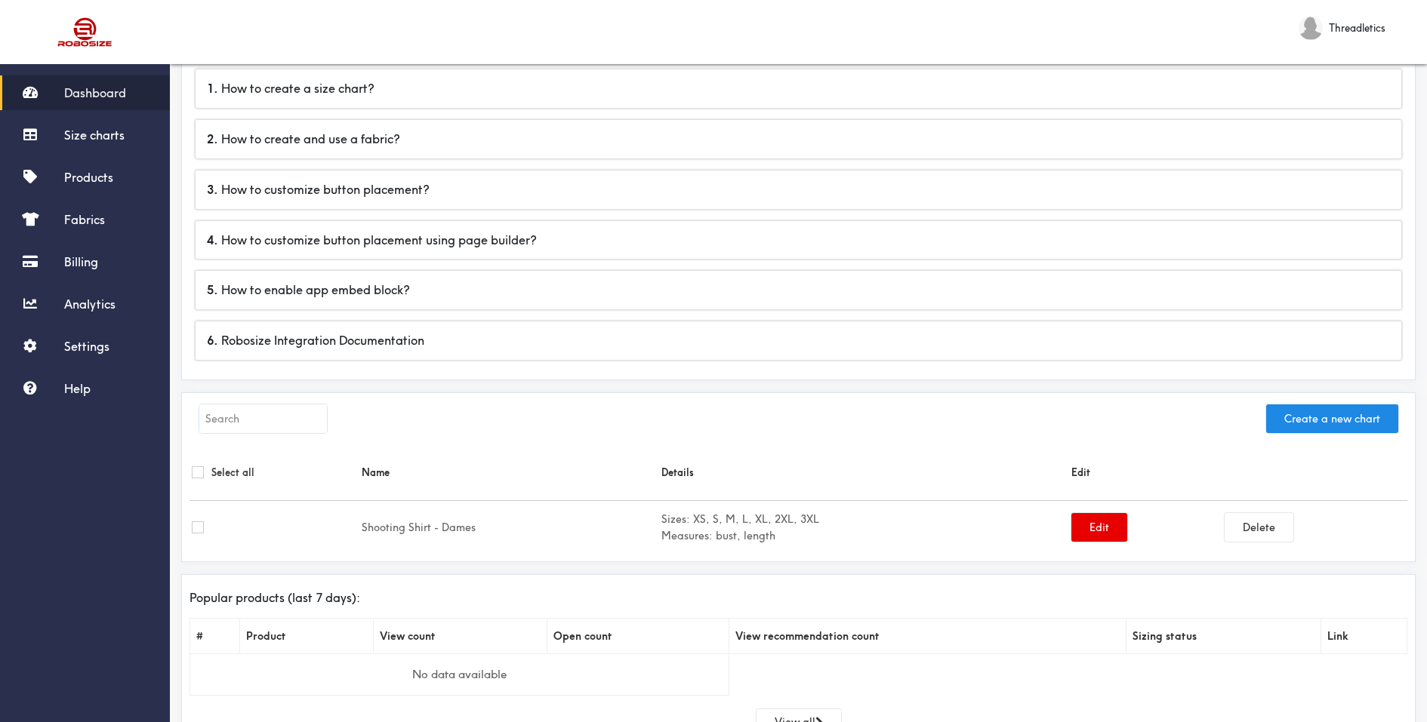
scroll to position [156, 0]
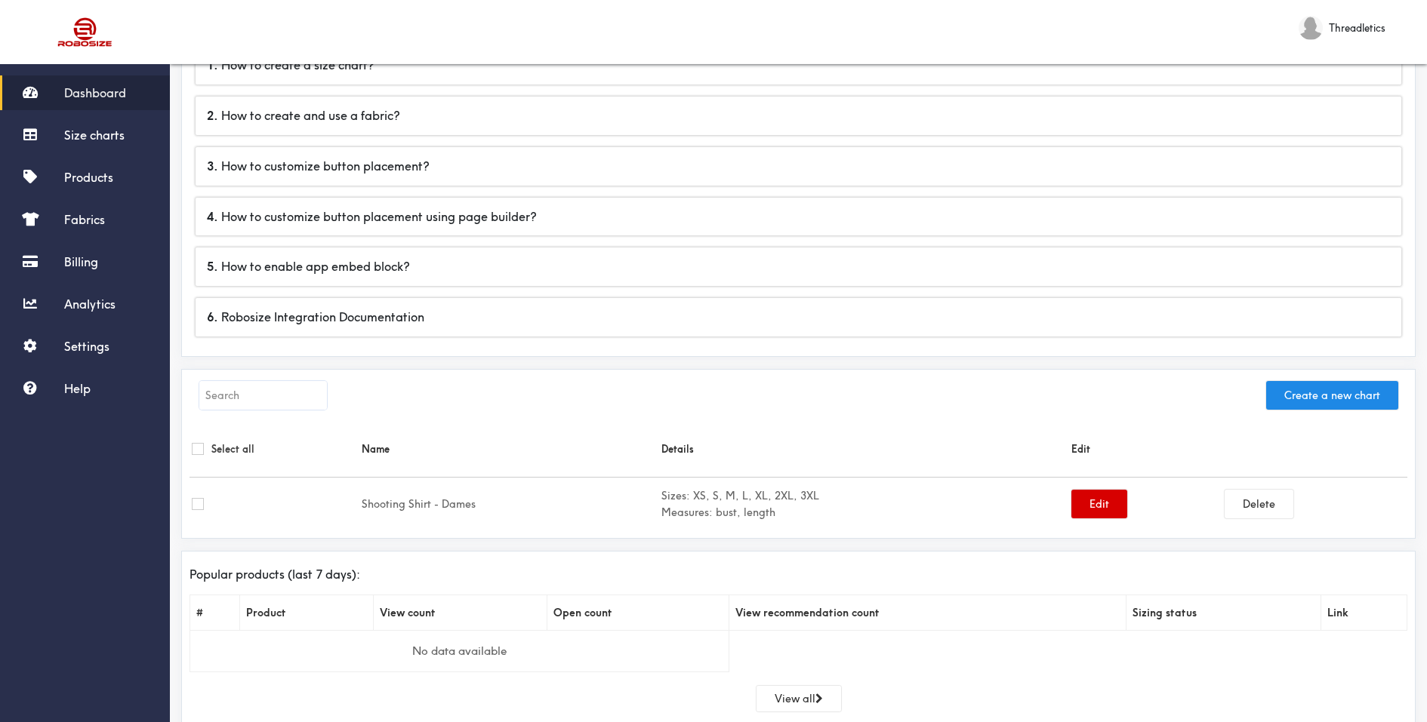
click at [1093, 503] on button "Edit" at bounding box center [1099, 504] width 56 height 29
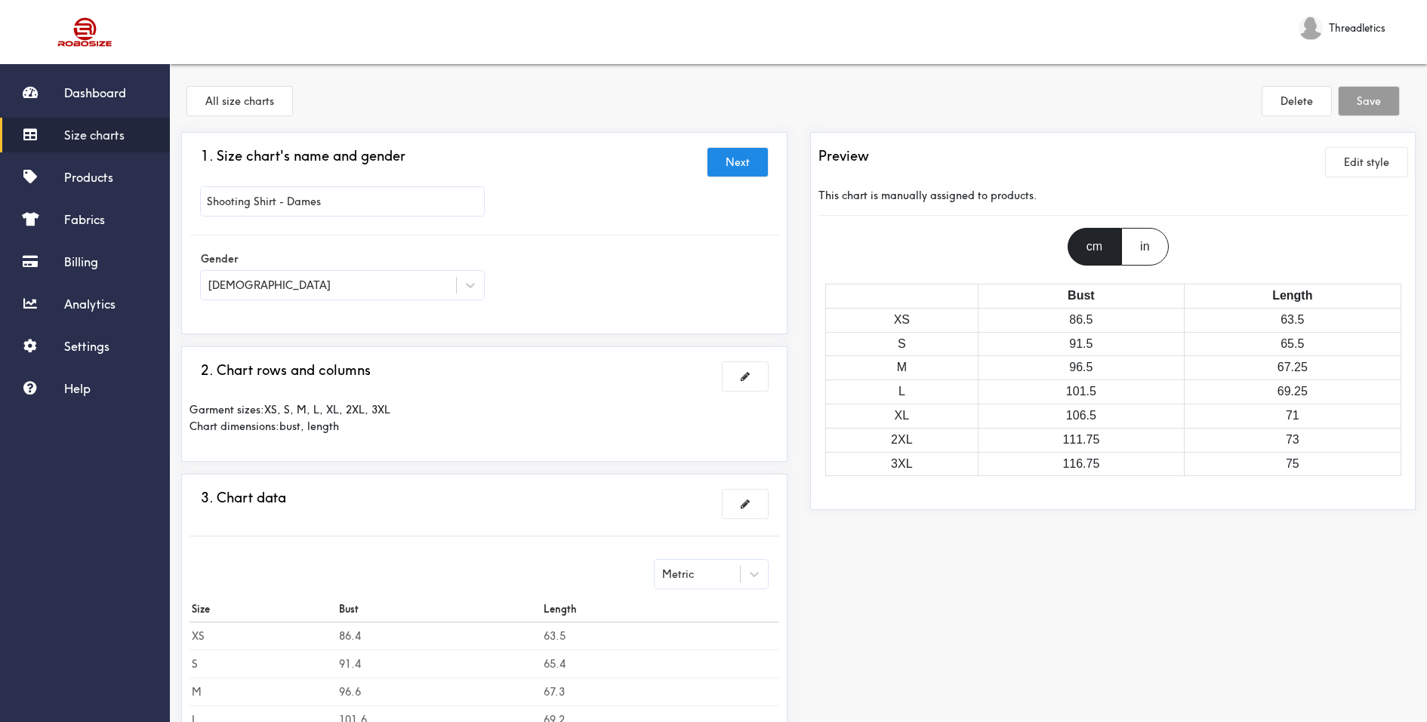
click at [1134, 245] on div "in" at bounding box center [1144, 247] width 47 height 38
click at [1102, 246] on div "cm" at bounding box center [1094, 247] width 54 height 38
click at [1164, 249] on div "in" at bounding box center [1144, 247] width 47 height 38
click at [1099, 241] on div "cm" at bounding box center [1094, 247] width 54 height 38
click at [119, 184] on link "Products" at bounding box center [85, 177] width 170 height 35
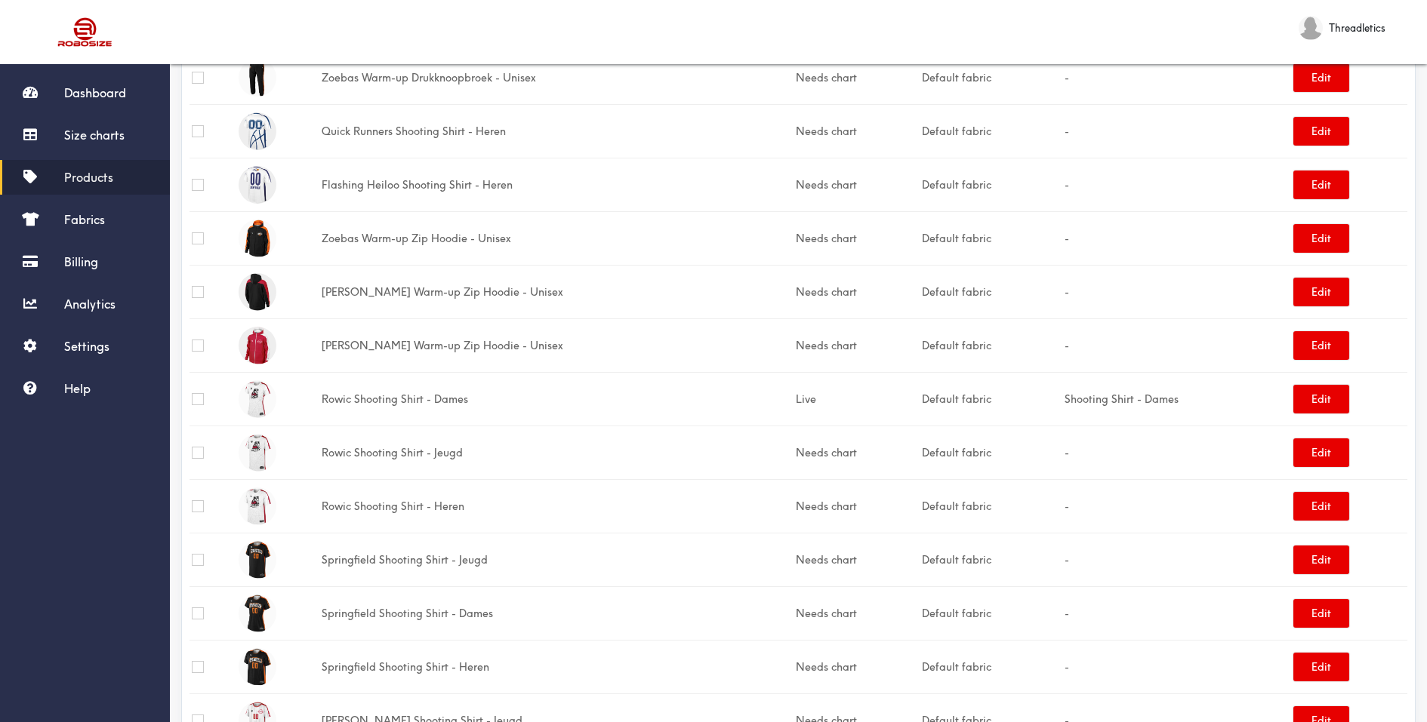
scroll to position [868, 0]
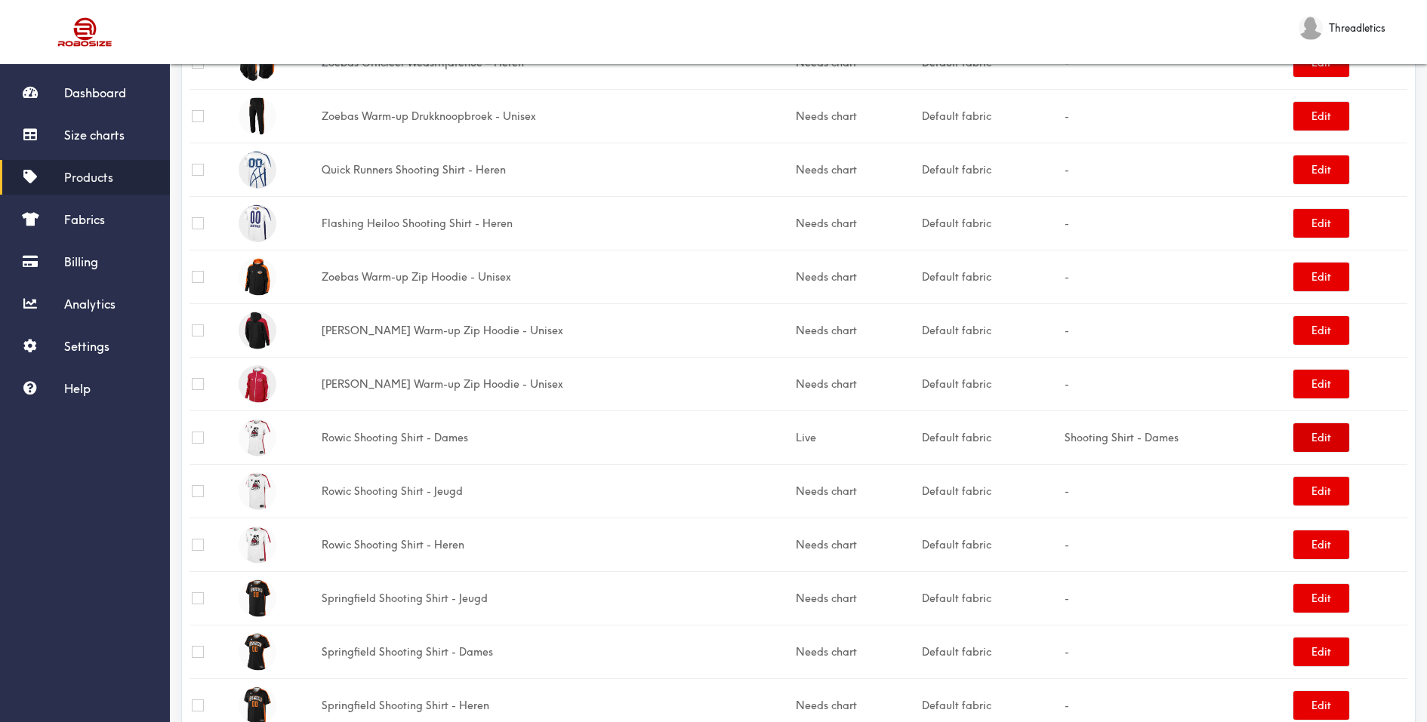
click at [1319, 434] on button "Edit" at bounding box center [1321, 437] width 56 height 29
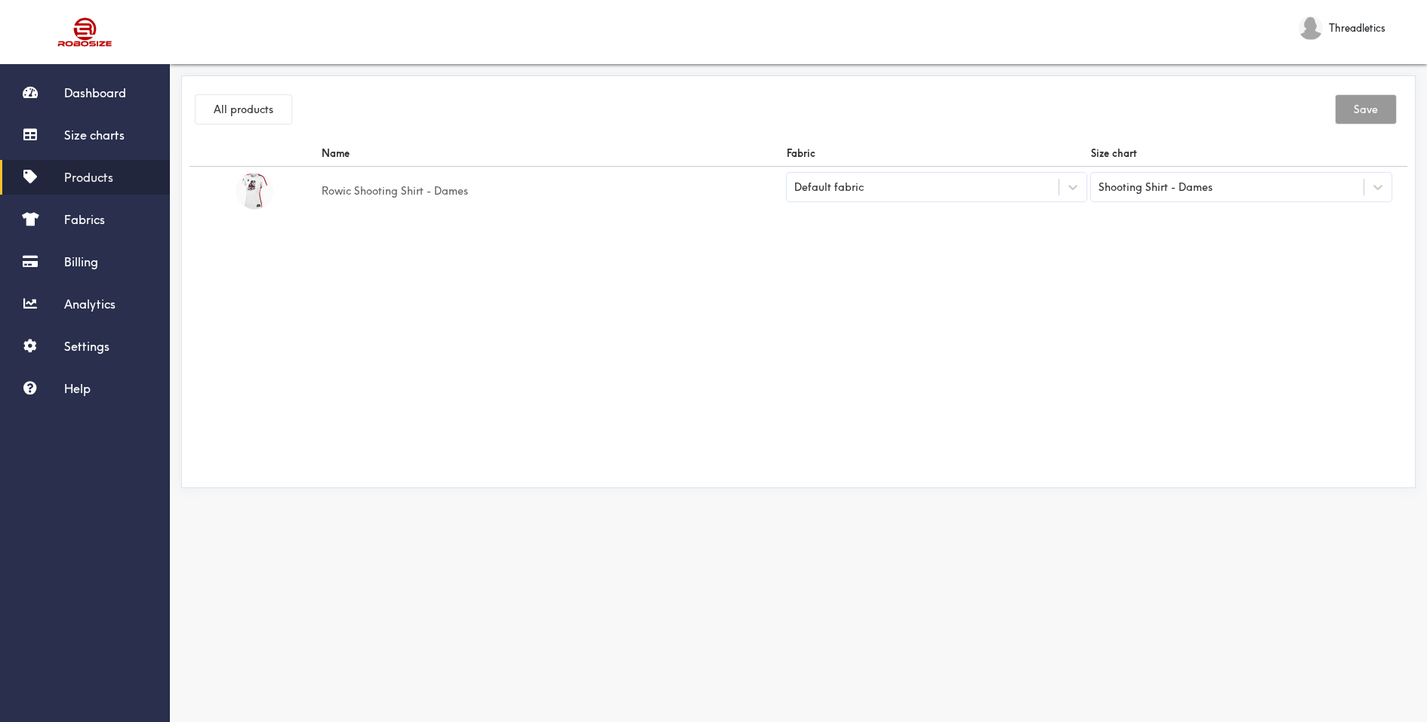
click at [109, 181] on span "Products" at bounding box center [88, 177] width 49 height 15
